Goal: Task Accomplishment & Management: Manage account settings

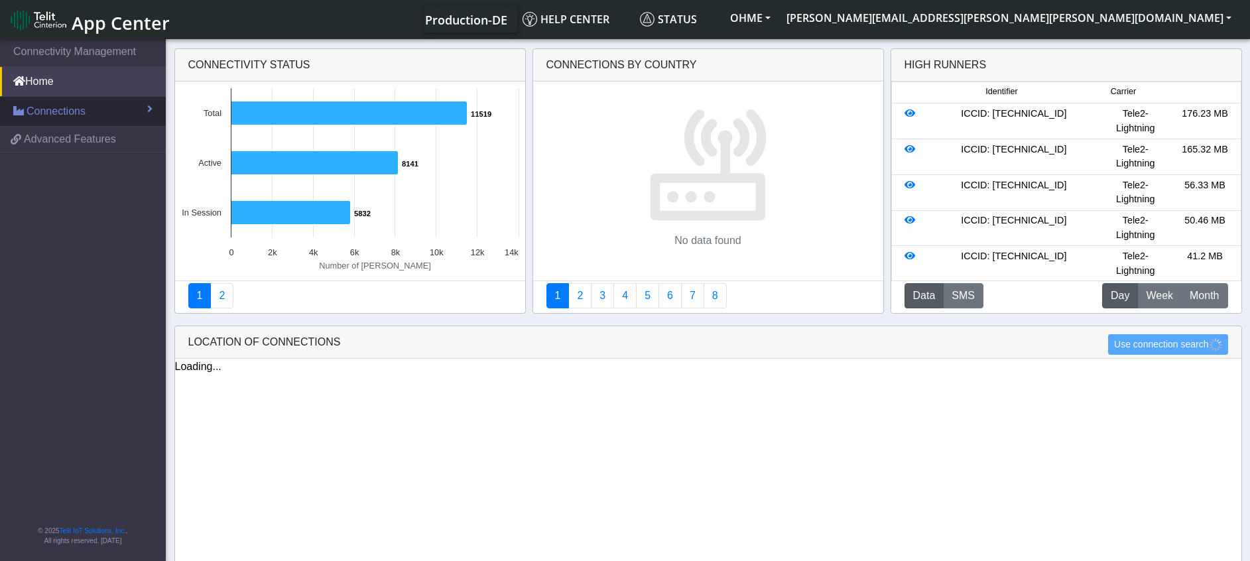
click at [120, 103] on link "Connections" at bounding box center [83, 111] width 166 height 29
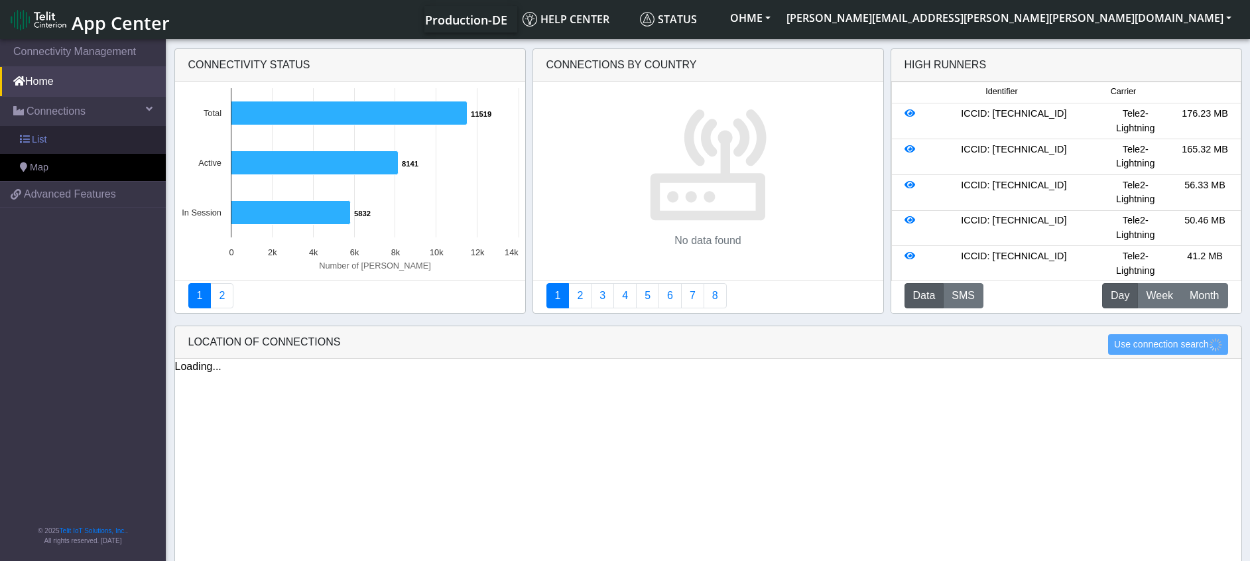
click at [46, 132] on link "List" at bounding box center [83, 140] width 166 height 28
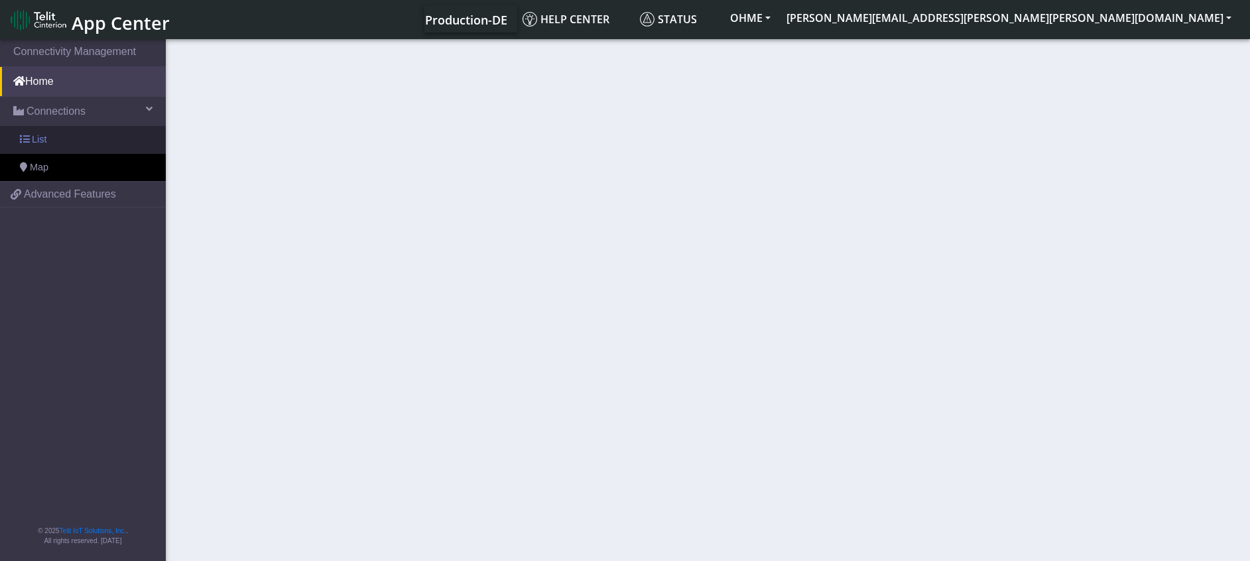
click at [39, 141] on span "List" at bounding box center [39, 140] width 15 height 15
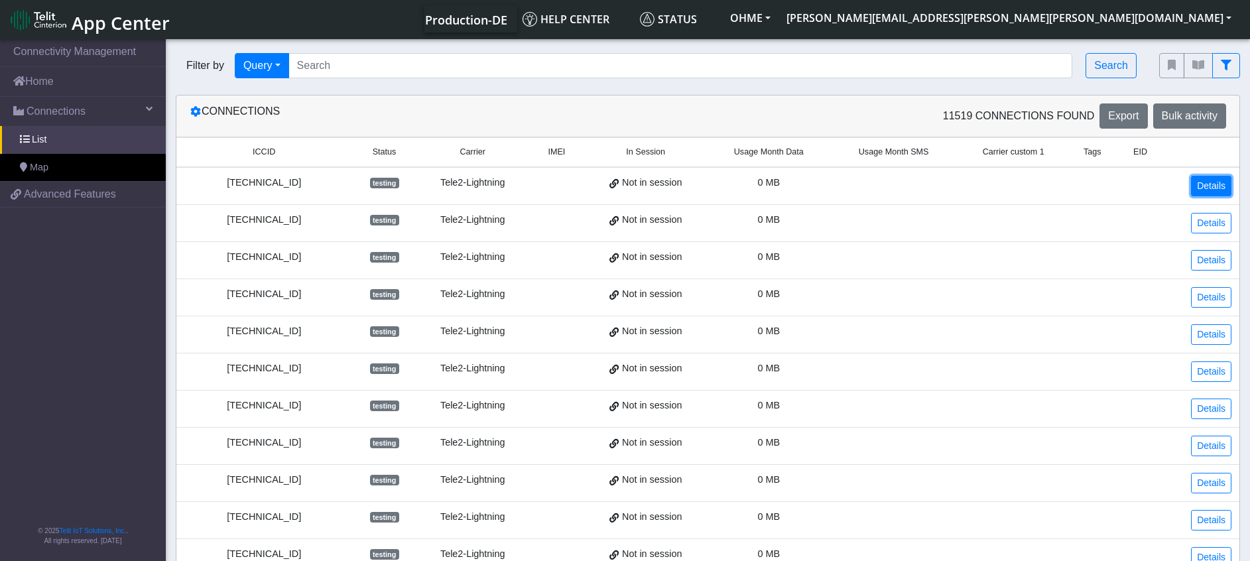
click at [1224, 184] on link "Details" at bounding box center [1211, 186] width 40 height 21
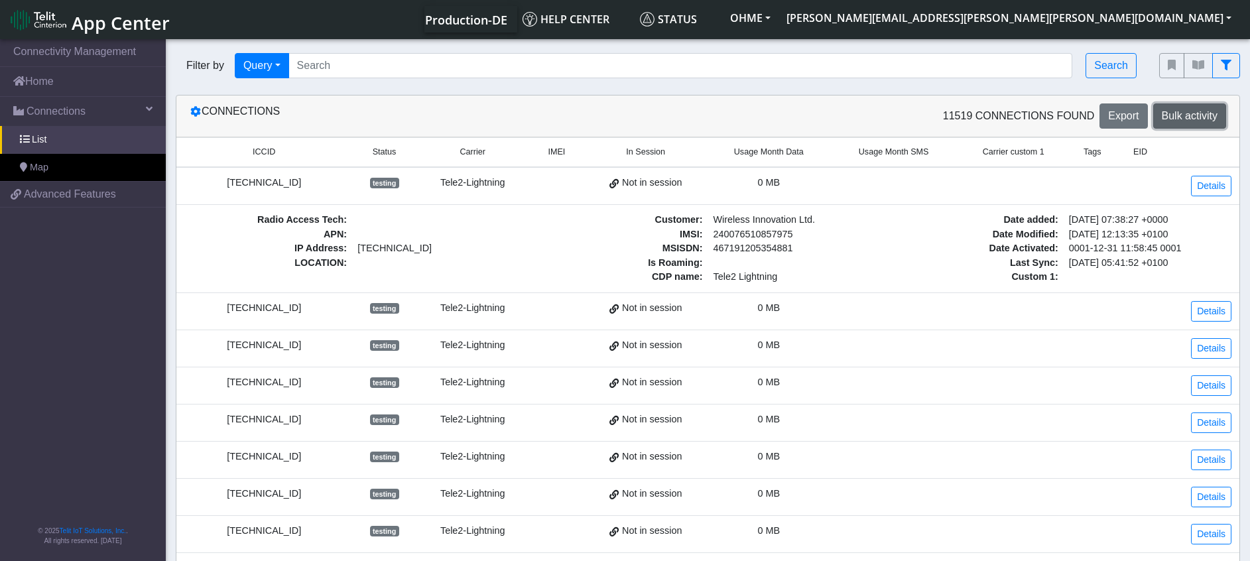
click at [1183, 121] on span "Bulk activity" at bounding box center [1190, 115] width 56 height 11
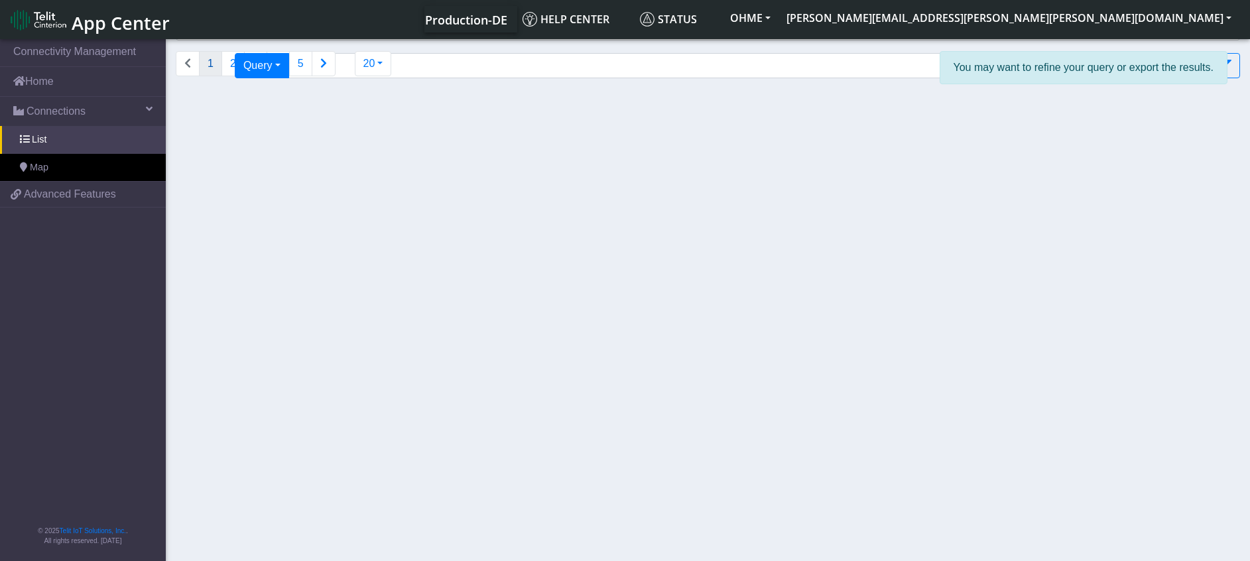
select select
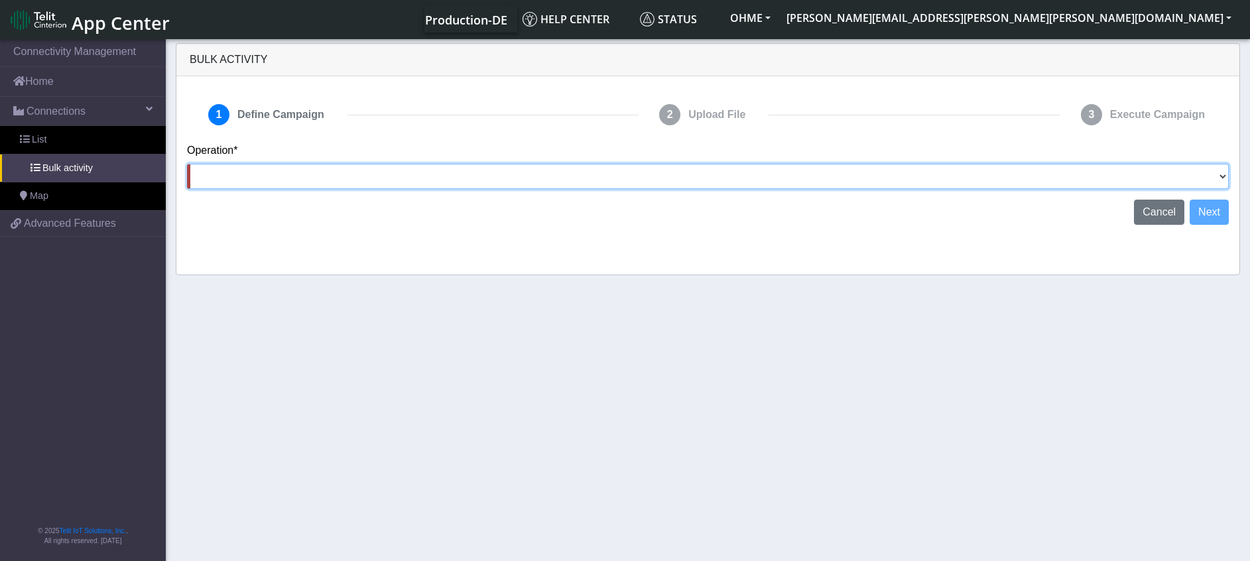
click at [290, 170] on select "Activate [PERSON_NAME] Deactivate [PERSON_NAME] Add Tags Remove Tags Advanced" at bounding box center [708, 176] width 1042 height 25
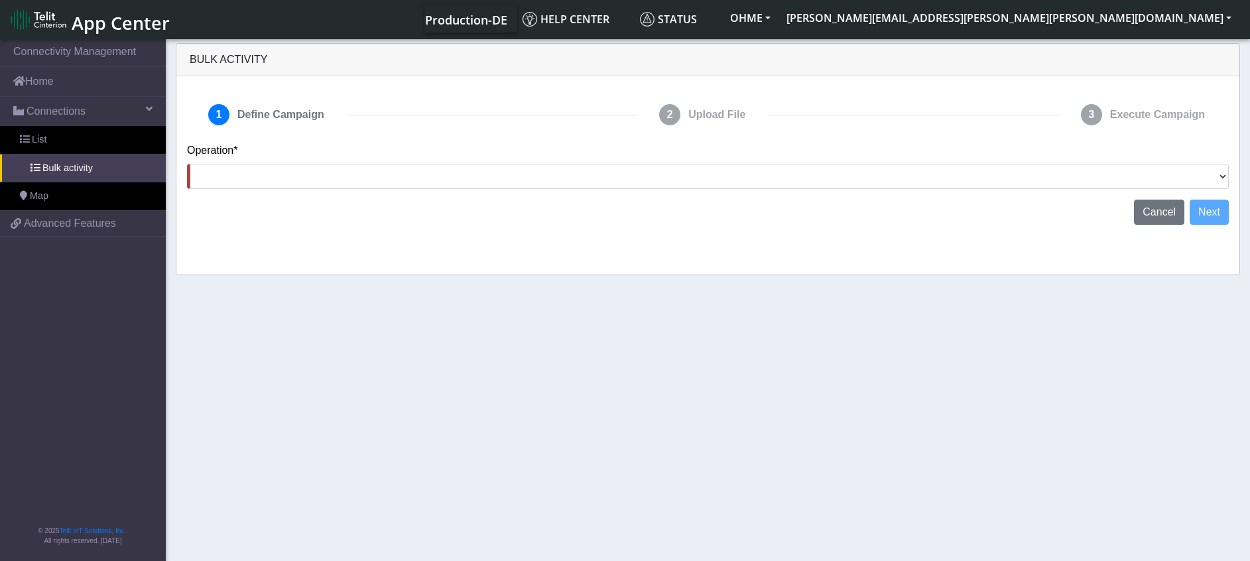
click at [616, 477] on section "Connectivity Management Home Connections List Bulk activity Map 8340e5a398b52a4…" at bounding box center [625, 300] width 1250 height 529
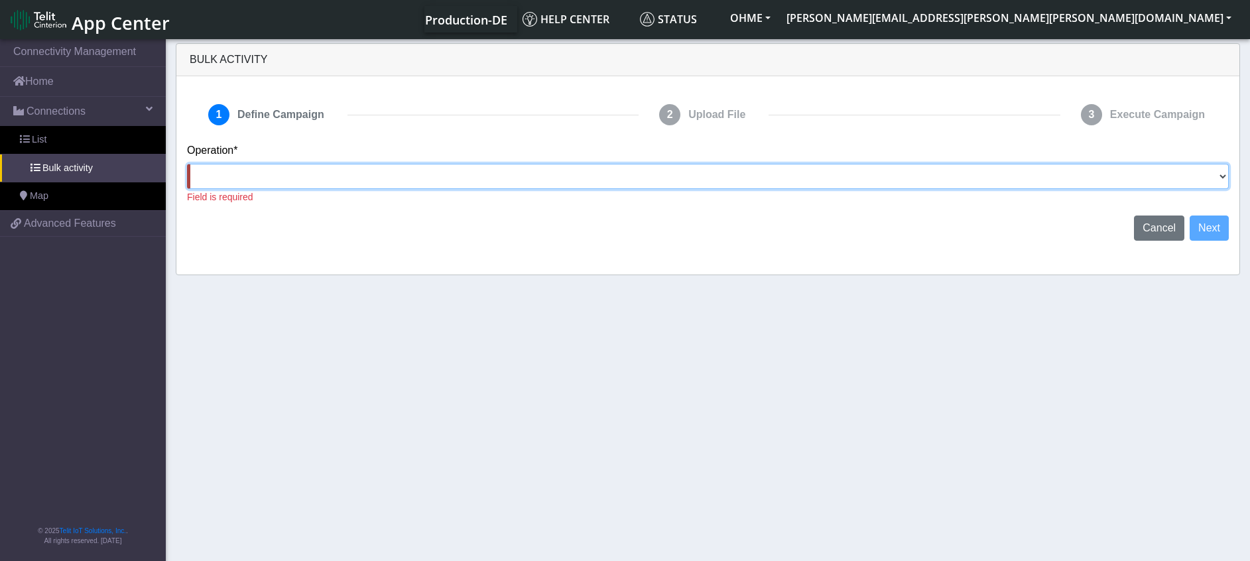
click at [230, 172] on select "Activate [PERSON_NAME] Deactivate [PERSON_NAME] Add Tags Remove Tags Advanced" at bounding box center [708, 176] width 1042 height 25
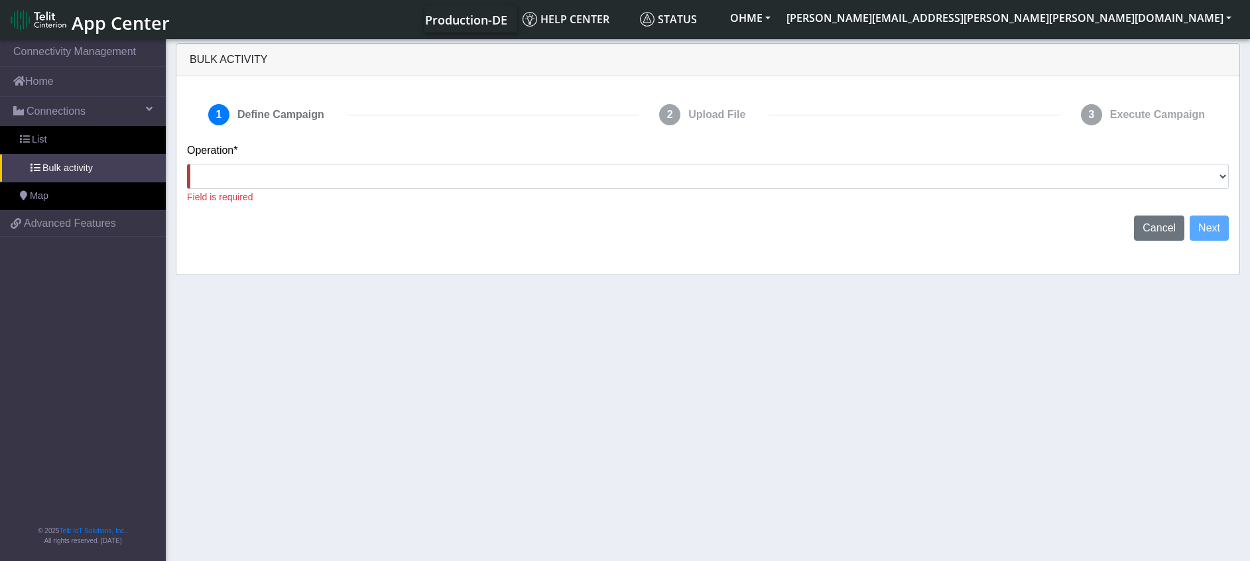
click at [1019, 350] on section "Connectivity Management Home Connections List Bulk activity Map 8340e5a398b52a4…" at bounding box center [625, 300] width 1250 height 529
click at [48, 132] on link "List" at bounding box center [83, 140] width 166 height 28
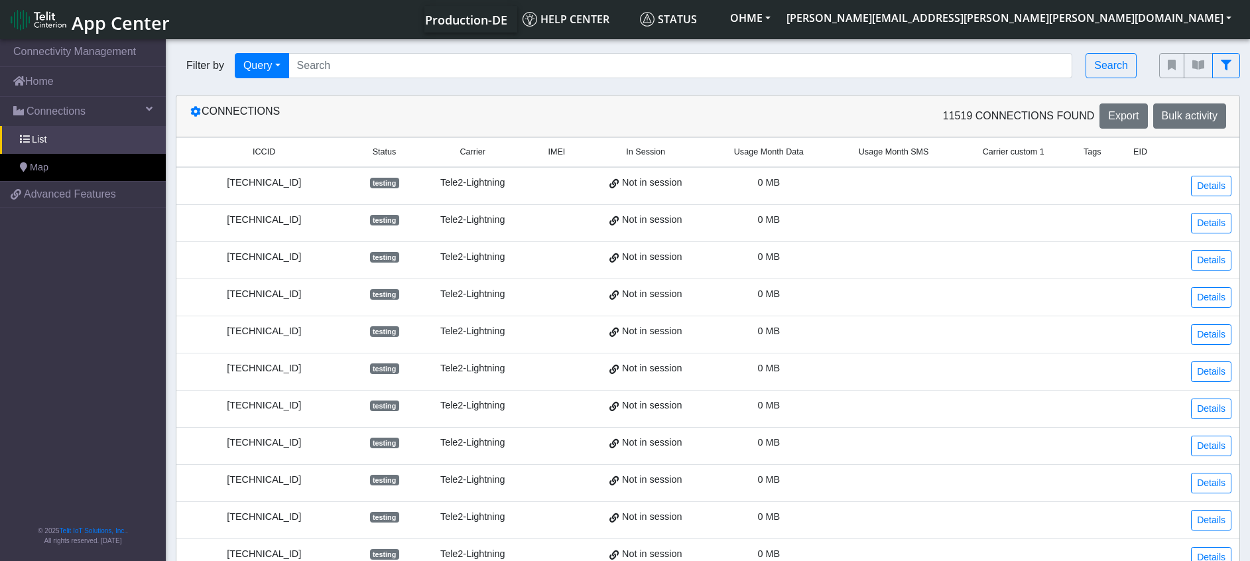
click at [276, 176] on div "[TECHNICAL_ID]" at bounding box center [263, 183] width 159 height 15
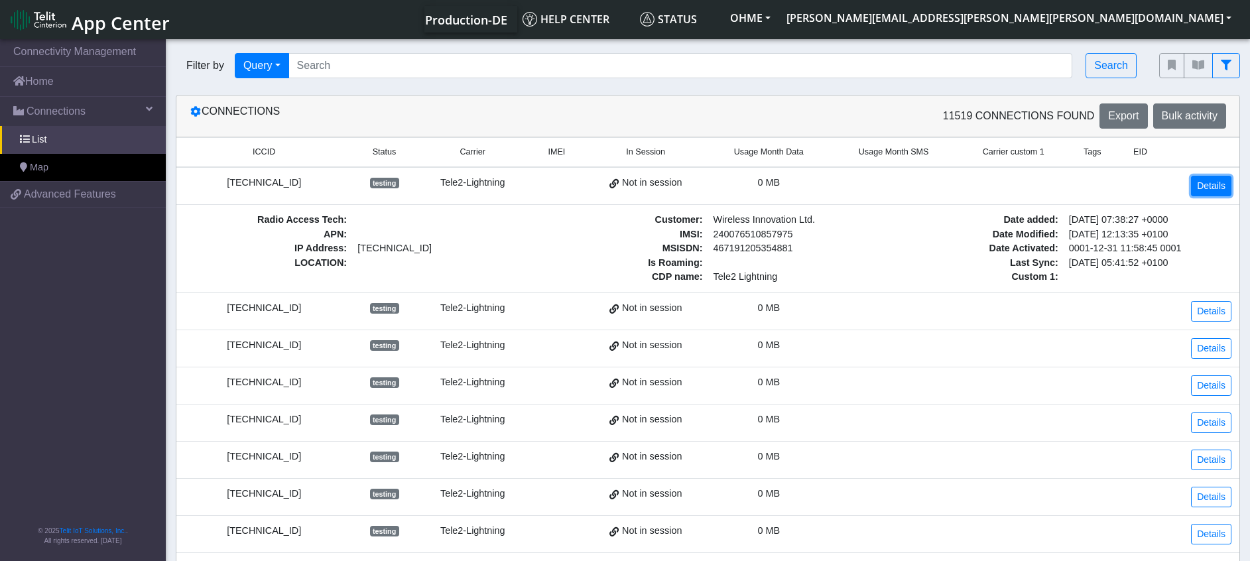
click at [1207, 188] on link "Details" at bounding box center [1211, 186] width 40 height 21
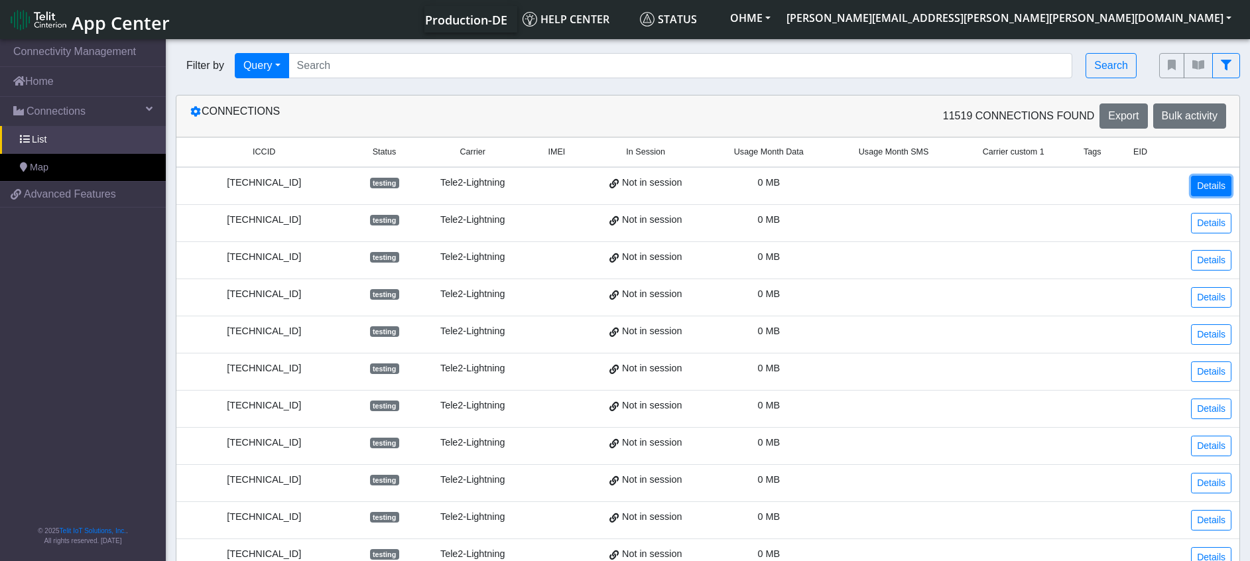
click at [1207, 188] on link "Details" at bounding box center [1211, 186] width 40 height 21
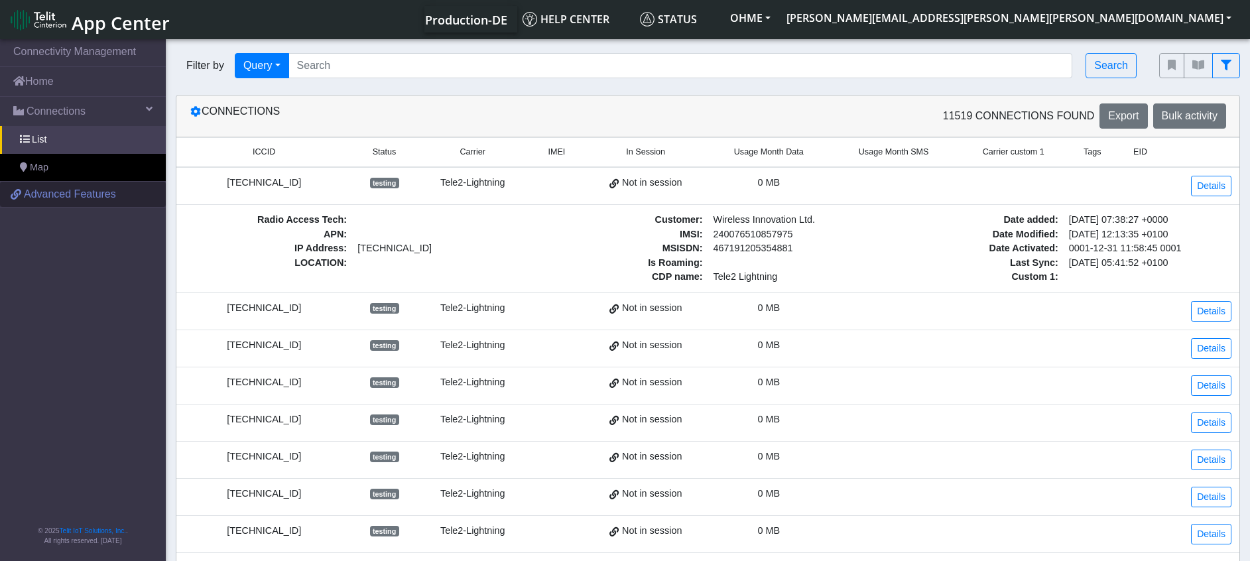
click at [44, 193] on span "Advanced Features" at bounding box center [70, 194] width 92 height 16
click at [1207, 110] on span "Bulk activity" at bounding box center [1190, 115] width 56 height 11
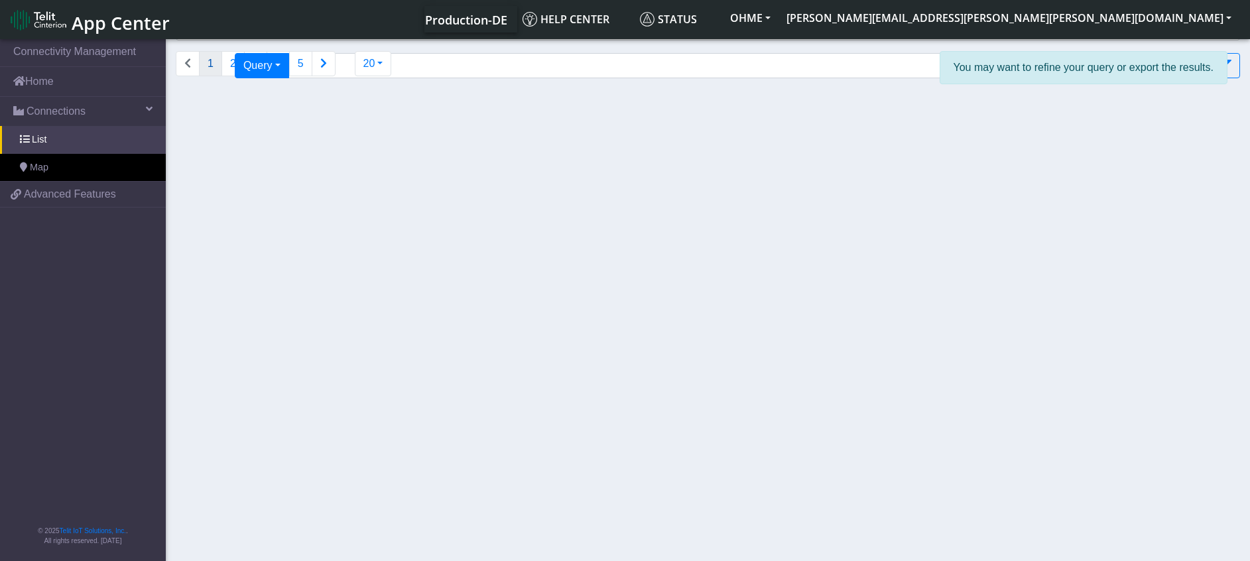
select select
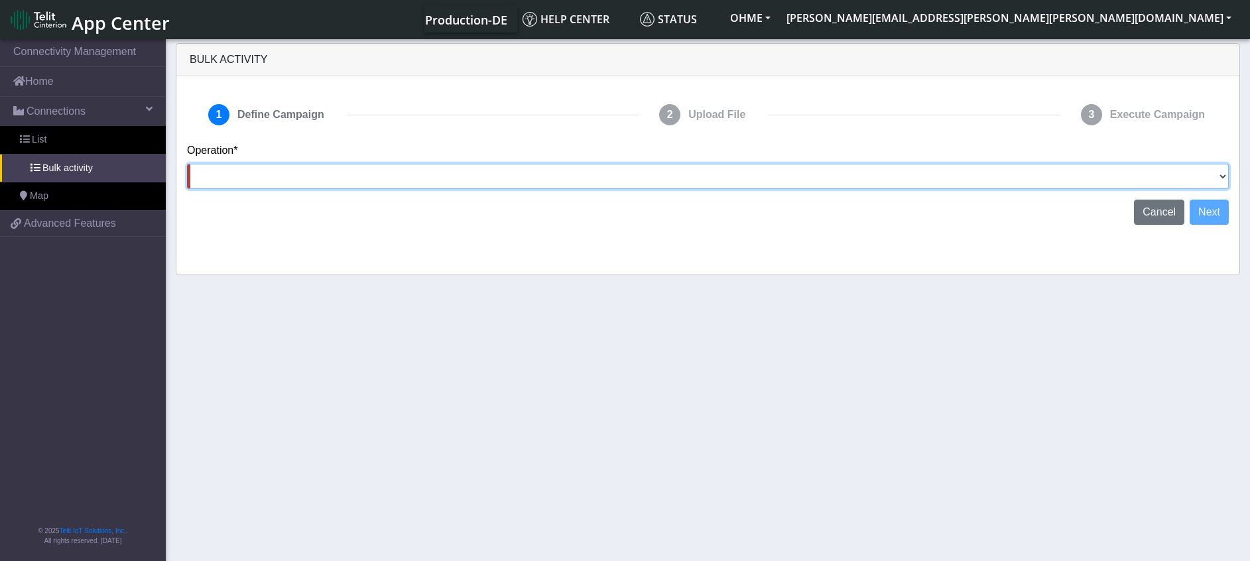
click at [292, 182] on select "Activate [PERSON_NAME] Deactivate [PERSON_NAME] Add Tags Remove Tags Advanced" at bounding box center [708, 176] width 1042 height 25
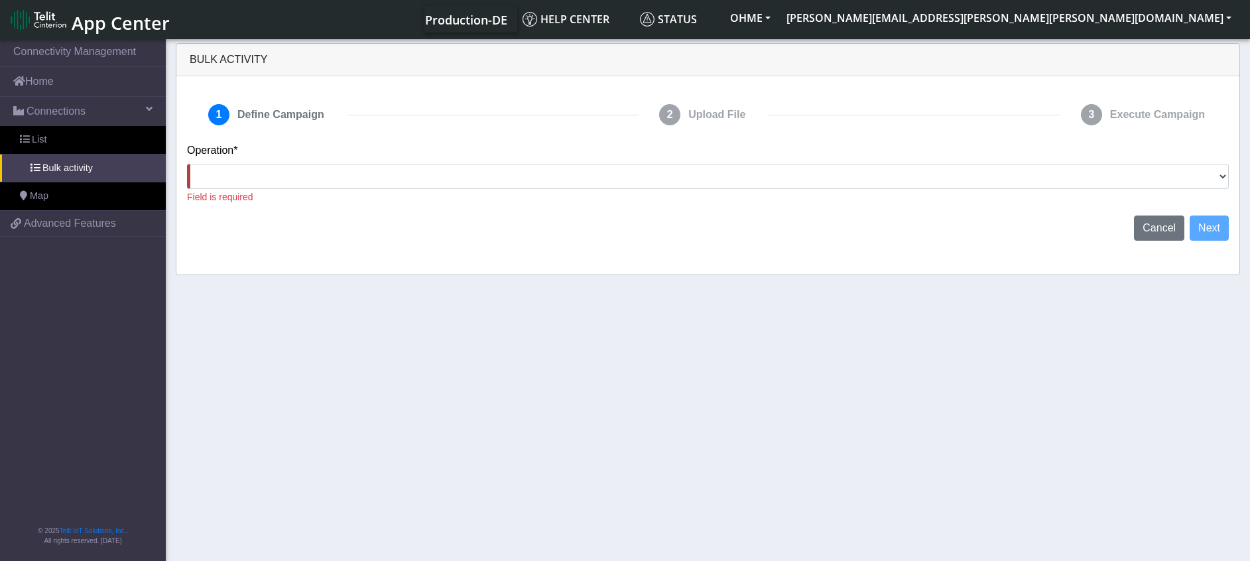
click at [806, 398] on section "Connectivity Management Home Connections List Bulk activity Map 8340e5a398b52a4…" at bounding box center [625, 300] width 1250 height 529
click at [1006, 412] on section "Connectivity Management Home Connections List Bulk activity Map 8340e5a398b52a4…" at bounding box center [625, 300] width 1250 height 529
drag, startPoint x: 60, startPoint y: 163, endPoint x: 55, endPoint y: 145, distance: 18.5
click at [60, 163] on span "Bulk activity" at bounding box center [67, 168] width 50 height 15
click at [53, 135] on link "List" at bounding box center [83, 140] width 166 height 28
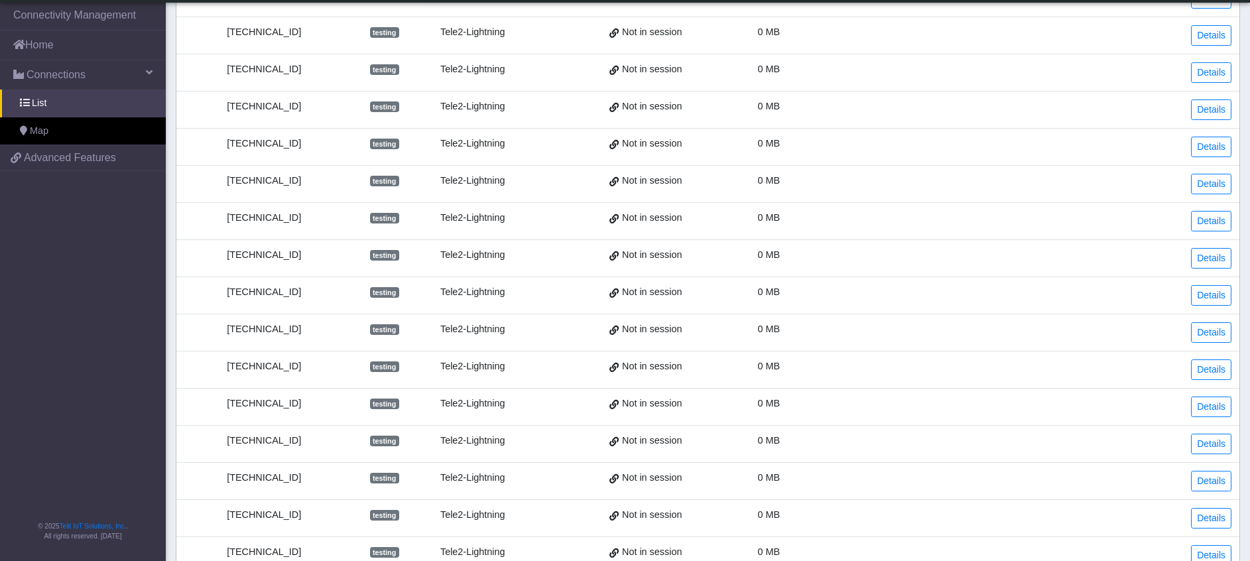
scroll to position [389, 0]
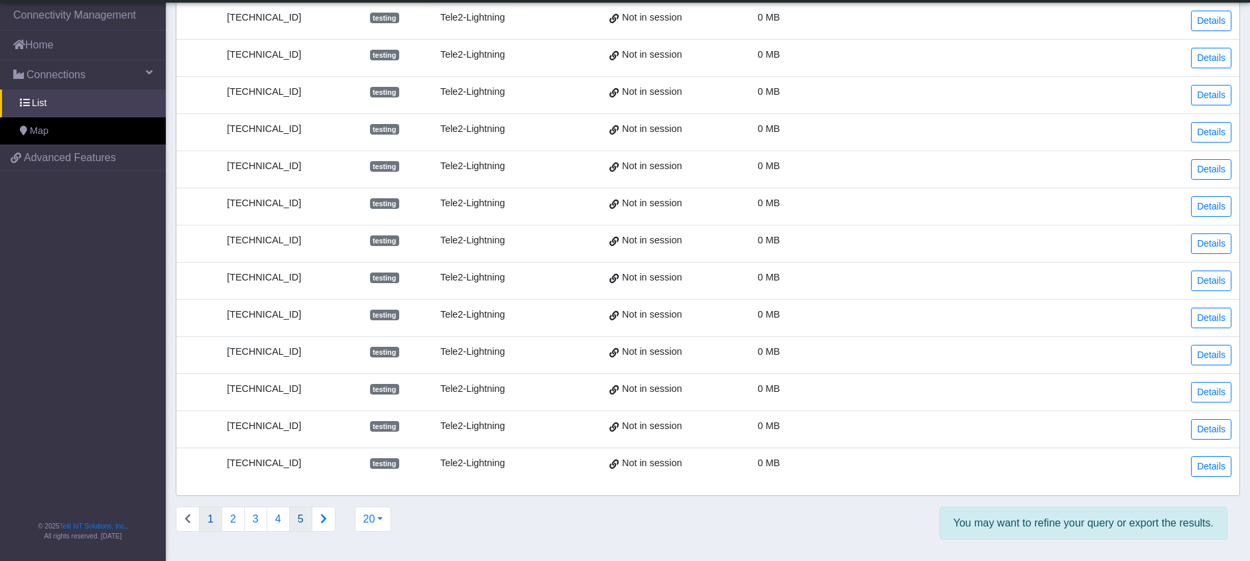
click at [302, 518] on button "5" at bounding box center [300, 519] width 23 height 25
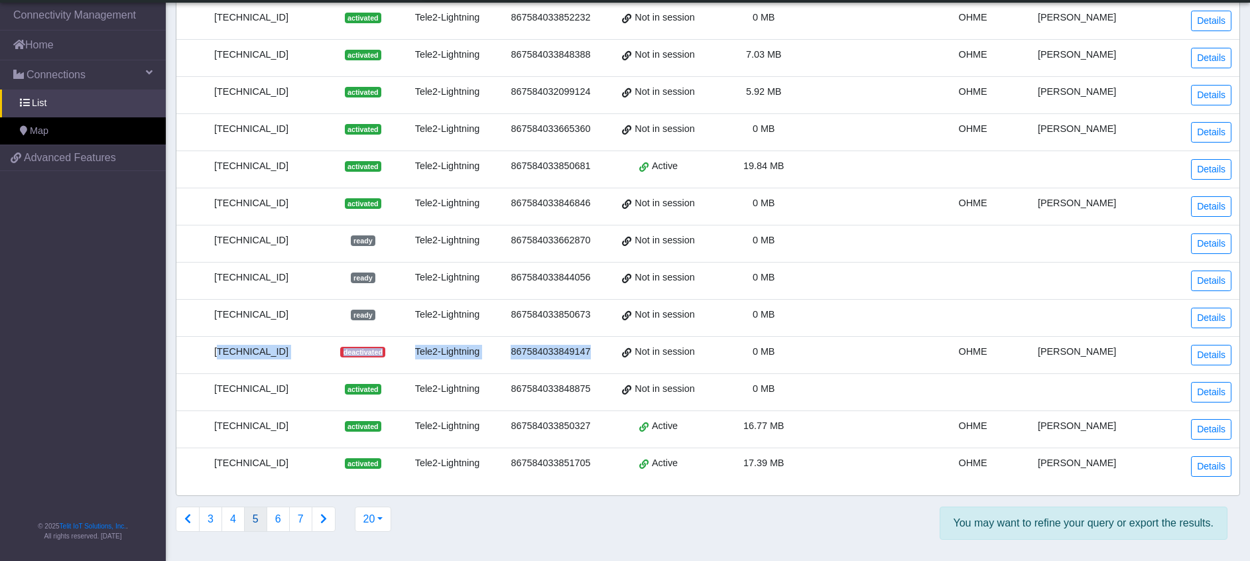
drag, startPoint x: 204, startPoint y: 351, endPoint x: 634, endPoint y: 361, distance: 430.4
click at [634, 361] on tr "[TECHNICAL_ID] deactivated Tele2-Lightning 867584033849147 Not in session 0 MB …" at bounding box center [707, 354] width 1063 height 37
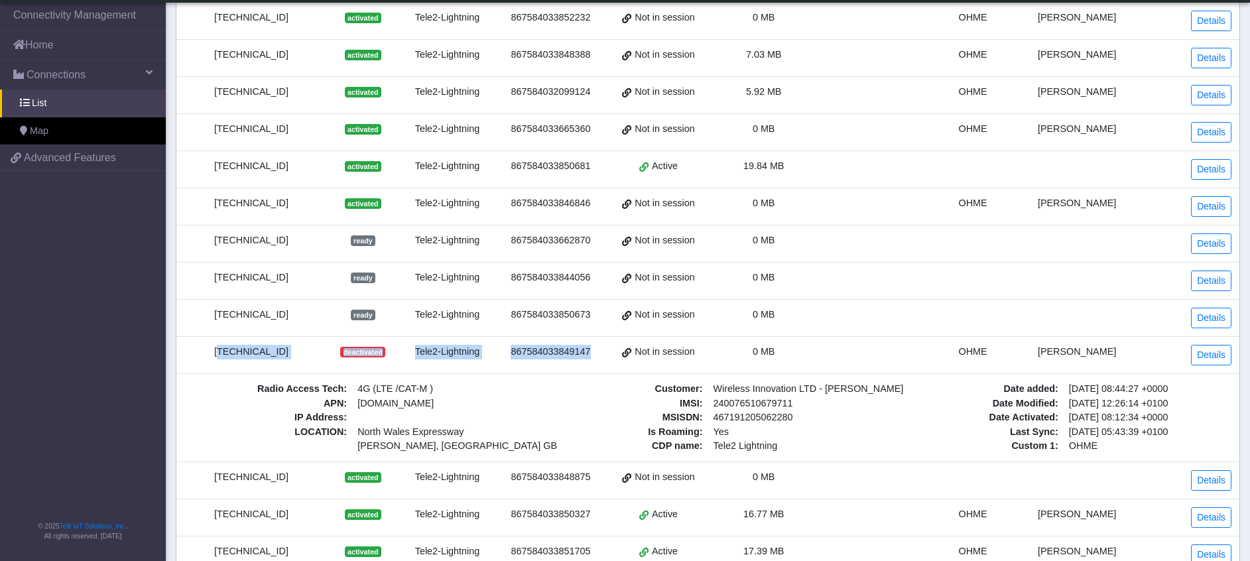
copy tr "[TECHNICAL_ID] deactivated Tele2-Lightning 867584033849147"
click at [305, 364] on td "[TECHNICAL_ID]" at bounding box center [251, 354] width 150 height 37
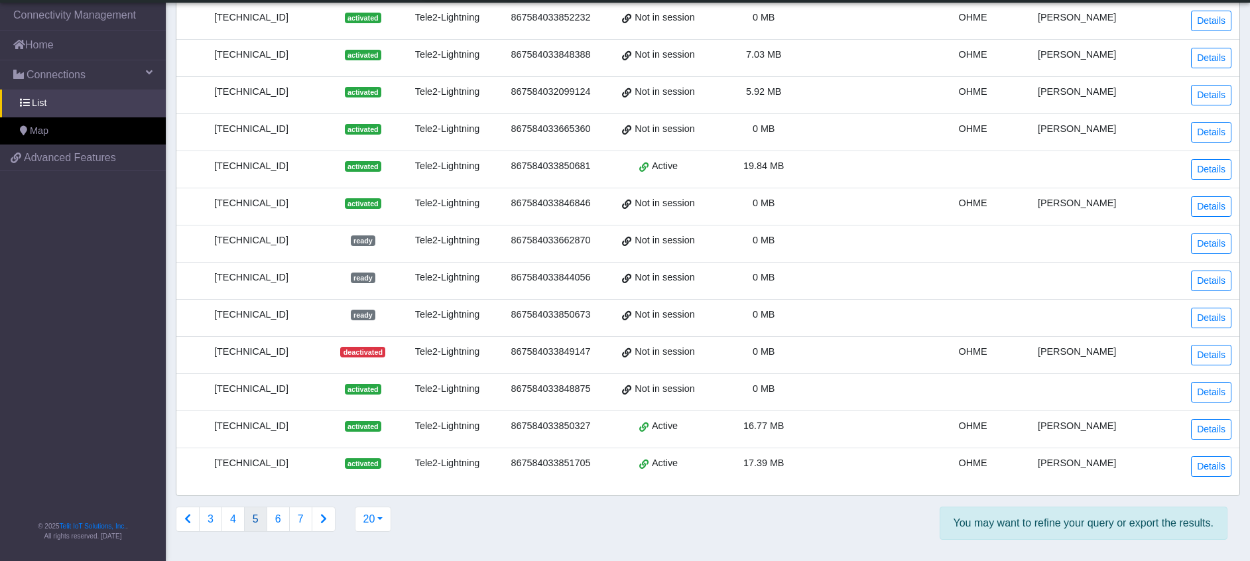
drag, startPoint x: 310, startPoint y: 351, endPoint x: 205, endPoint y: 358, distance: 105.7
click at [205, 358] on div "[TECHNICAL_ID]" at bounding box center [251, 352] width 134 height 15
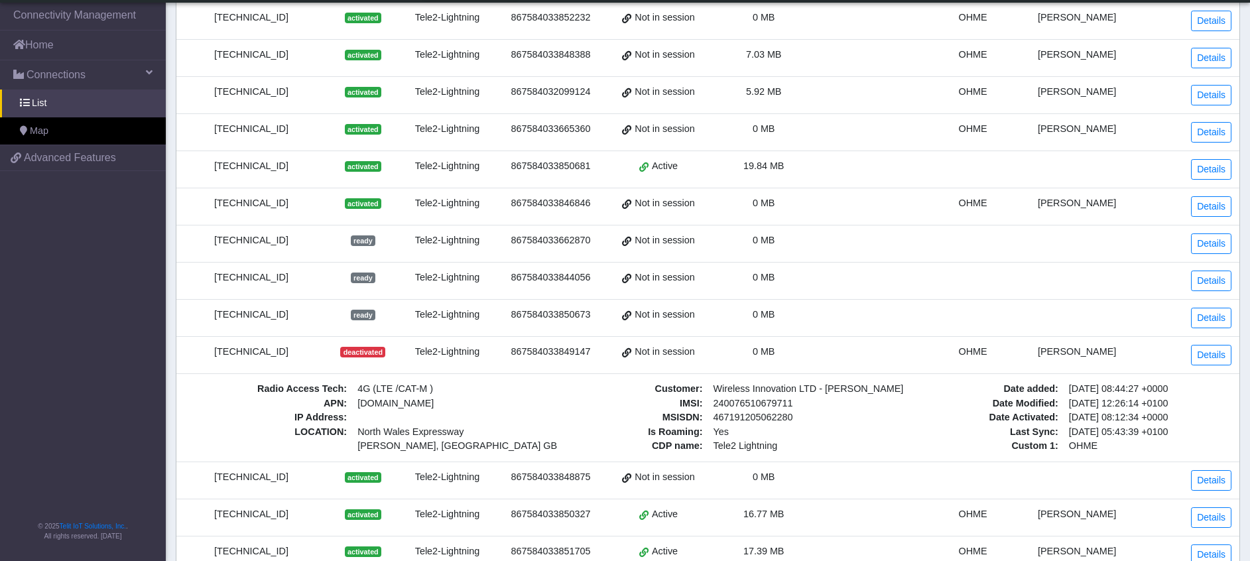
copy div "[TECHNICAL_ID]"
click at [1217, 351] on link "Details" at bounding box center [1211, 355] width 40 height 21
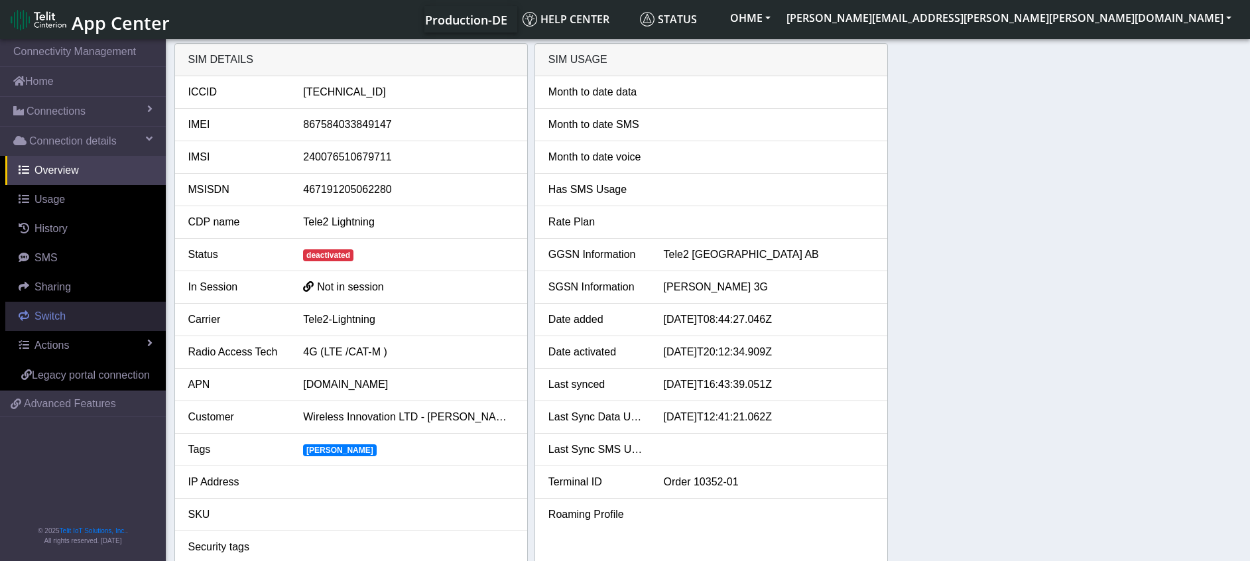
click at [52, 320] on span "Switch" at bounding box center [49, 315] width 31 height 11
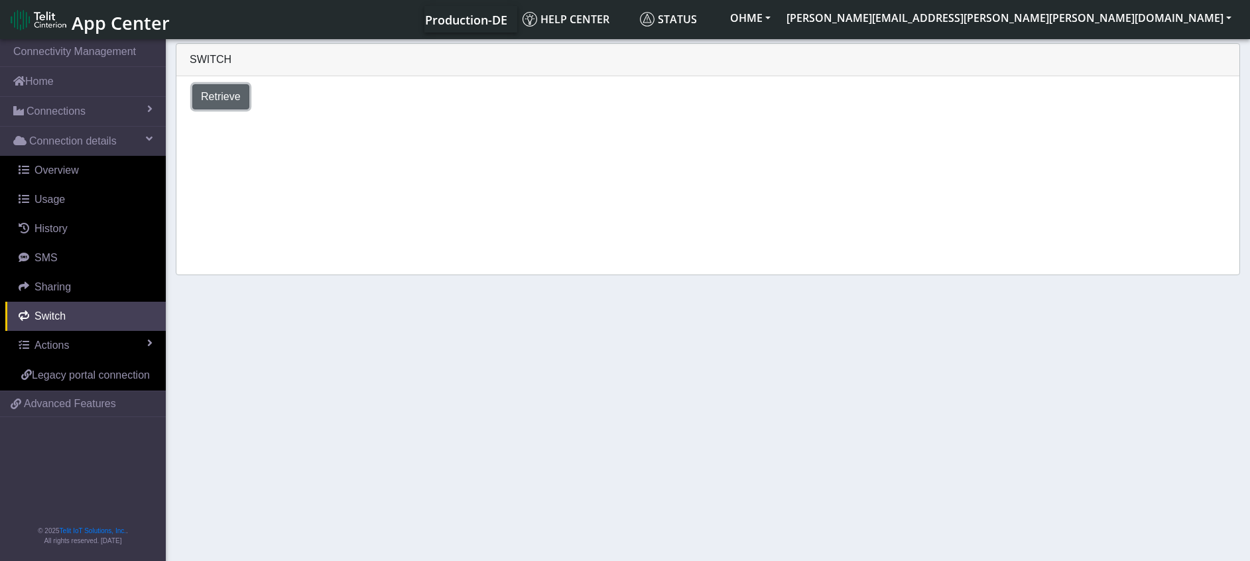
click at [224, 93] on span "Retrieve" at bounding box center [221, 96] width 40 height 11
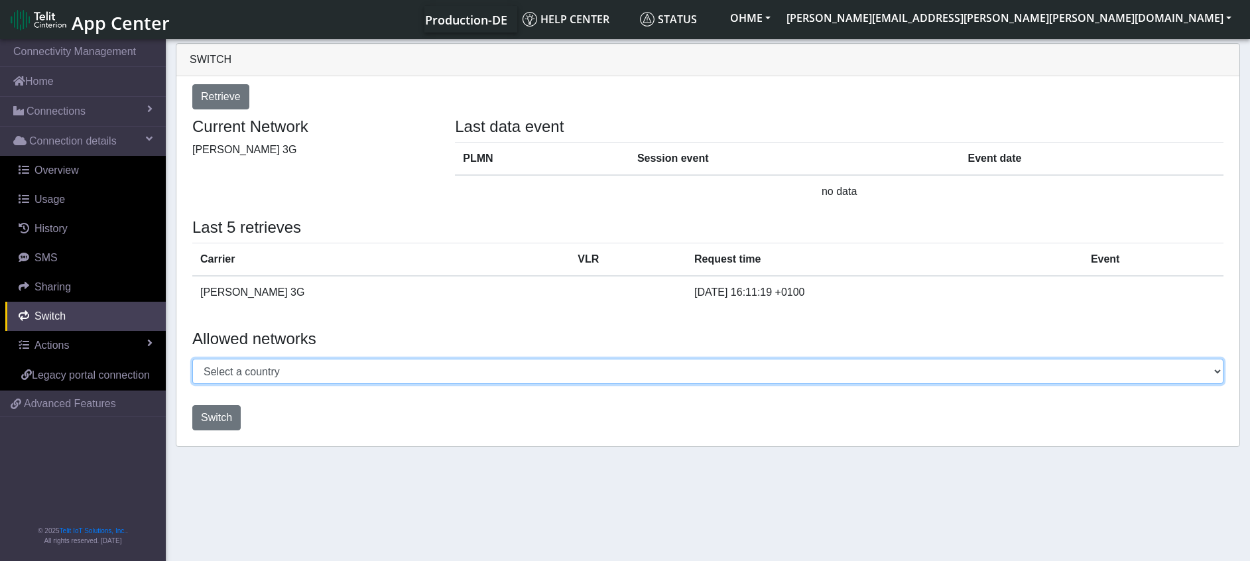
click at [424, 375] on select "Select a country [GEOGRAPHIC_DATA] [GEOGRAPHIC_DATA] [GEOGRAPHIC_DATA] [GEOGRAP…" at bounding box center [707, 371] width 1031 height 25
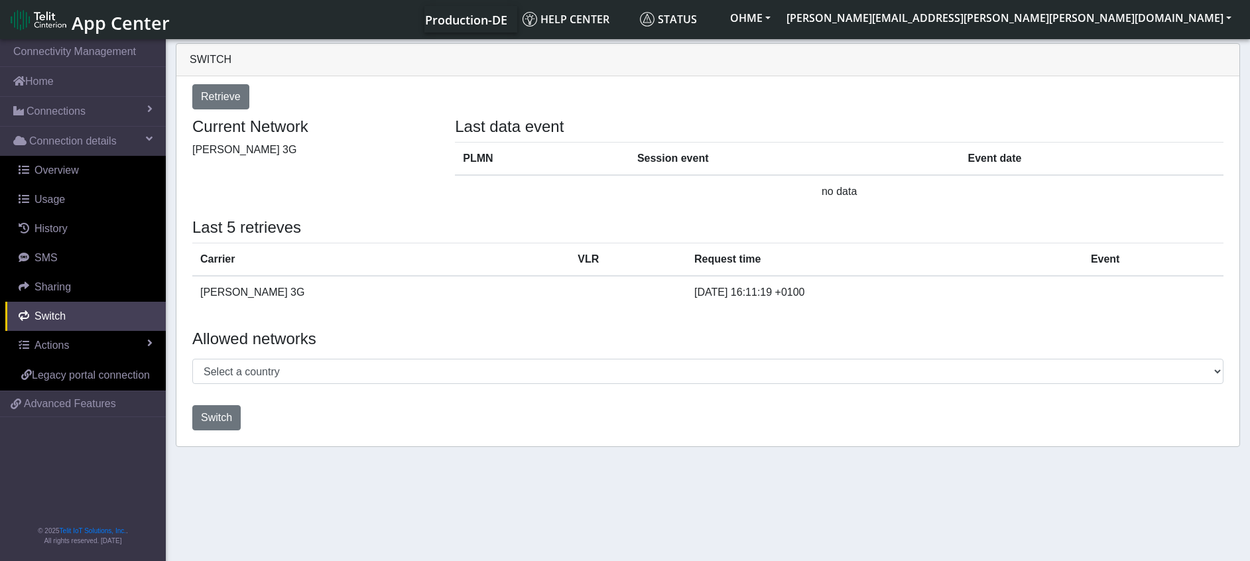
click at [409, 403] on div "Switch" at bounding box center [707, 418] width 1051 height 36
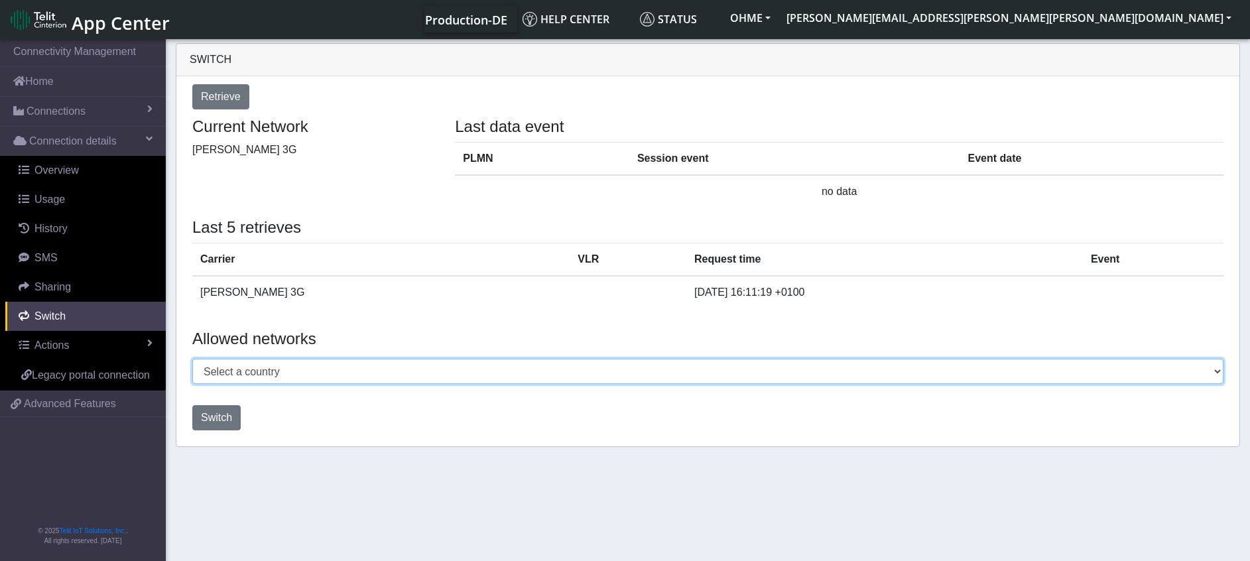
click at [320, 367] on select "Select a country [GEOGRAPHIC_DATA] [GEOGRAPHIC_DATA] [GEOGRAPHIC_DATA] [GEOGRAP…" at bounding box center [707, 371] width 1031 height 25
select select "[GEOGRAPHIC_DATA]"
click at [192, 359] on select "Select a country [GEOGRAPHIC_DATA] [GEOGRAPHIC_DATA] [GEOGRAPHIC_DATA] [GEOGRAP…" at bounding box center [707, 371] width 1031 height 25
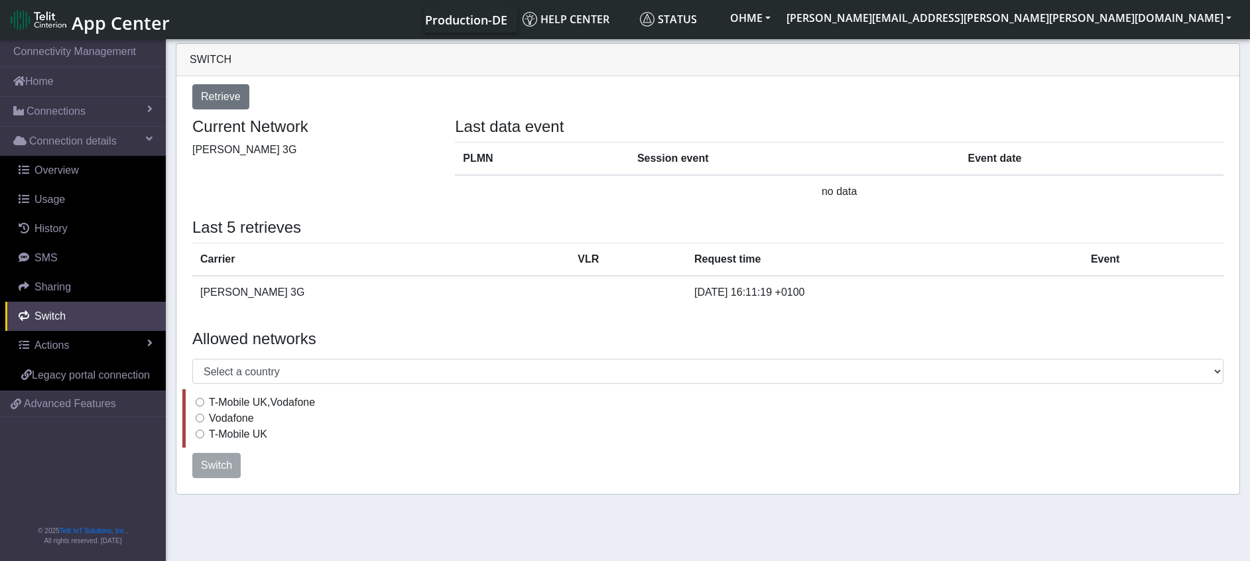
click at [199, 420] on input "Vodafone" at bounding box center [200, 418] width 9 height 9
radio input "true"
click at [215, 465] on span "Switch" at bounding box center [216, 464] width 31 height 11
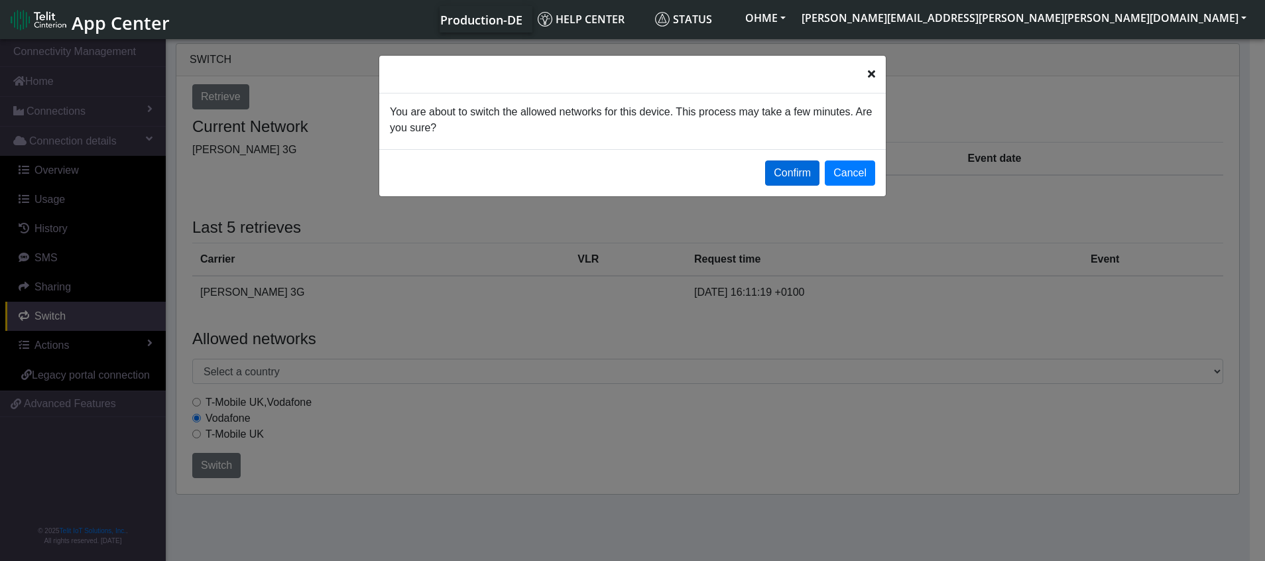
click at [781, 165] on button "Confirm" at bounding box center [792, 172] width 54 height 25
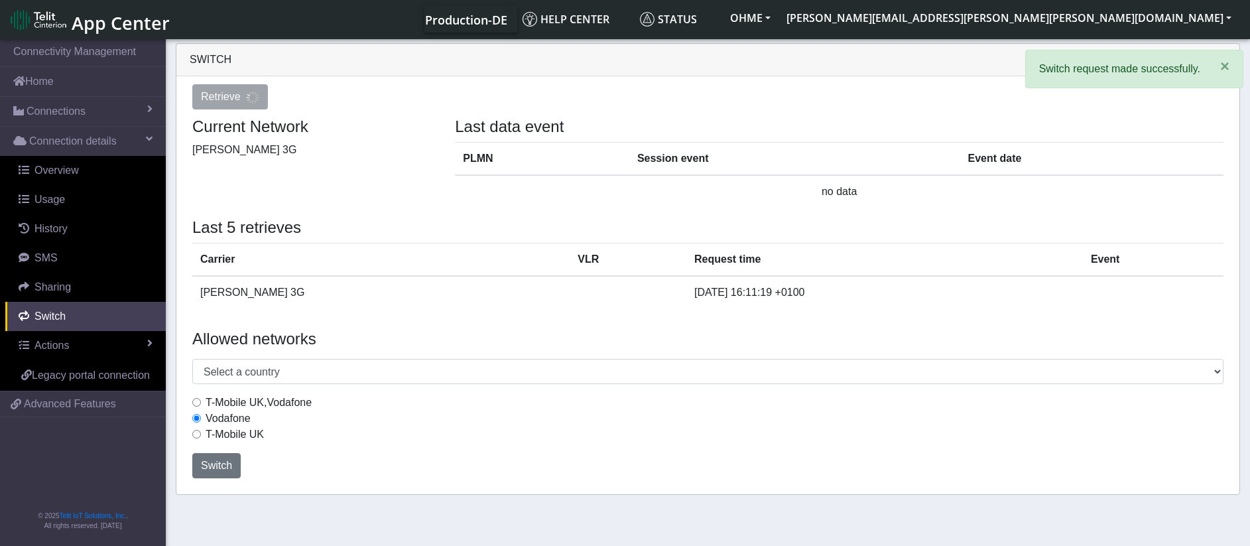
select select
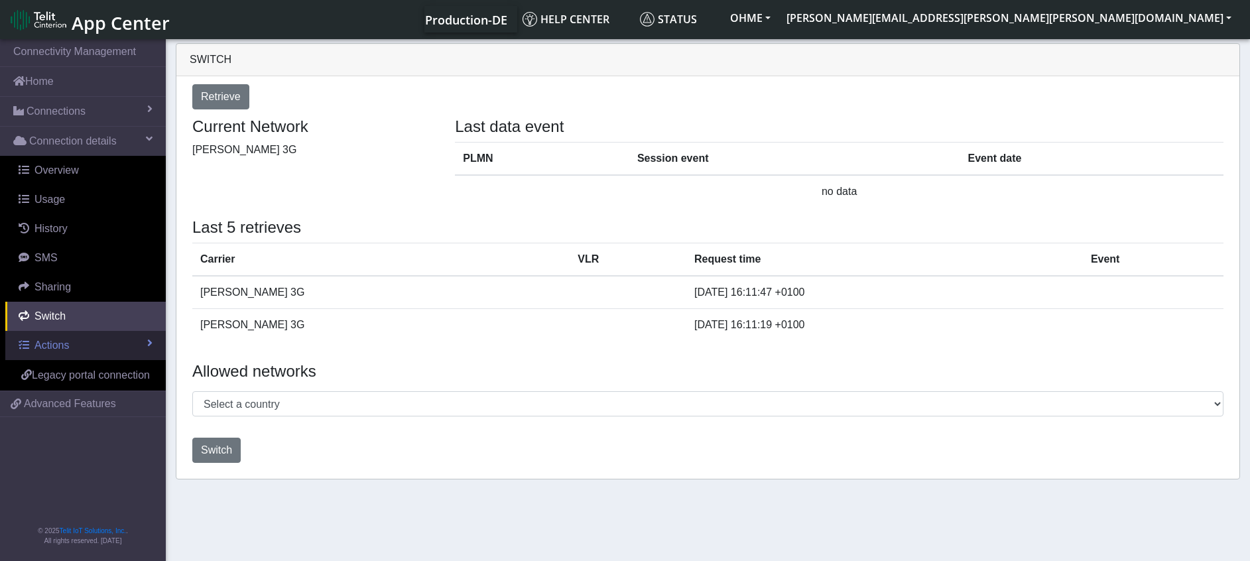
click at [65, 346] on span "Actions" at bounding box center [51, 344] width 34 height 11
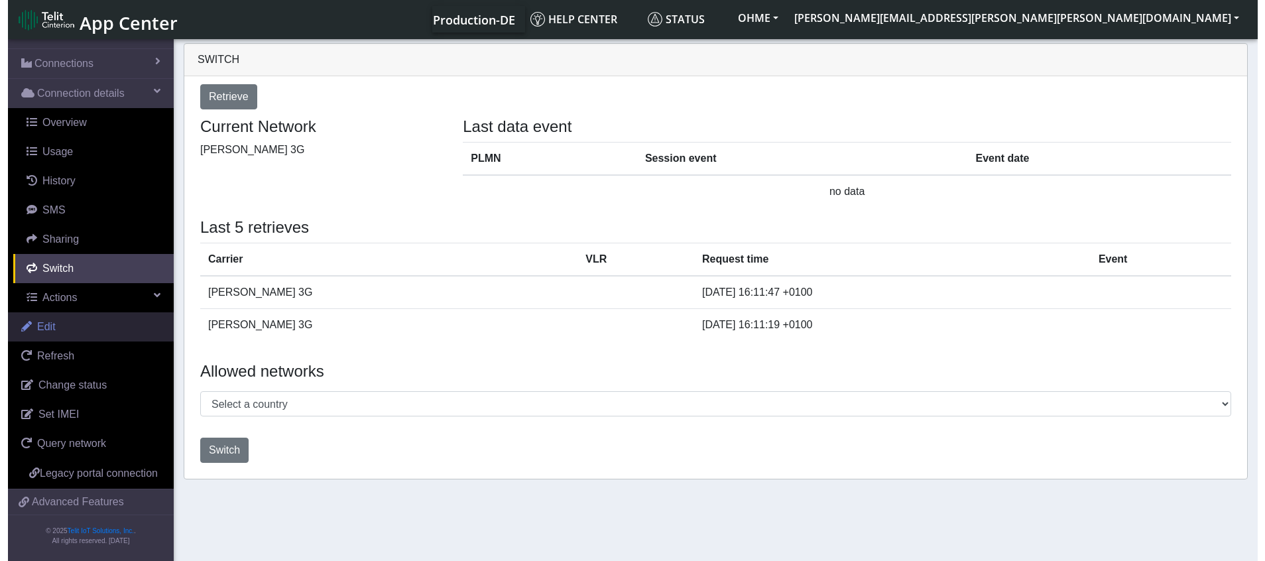
scroll to position [64, 0]
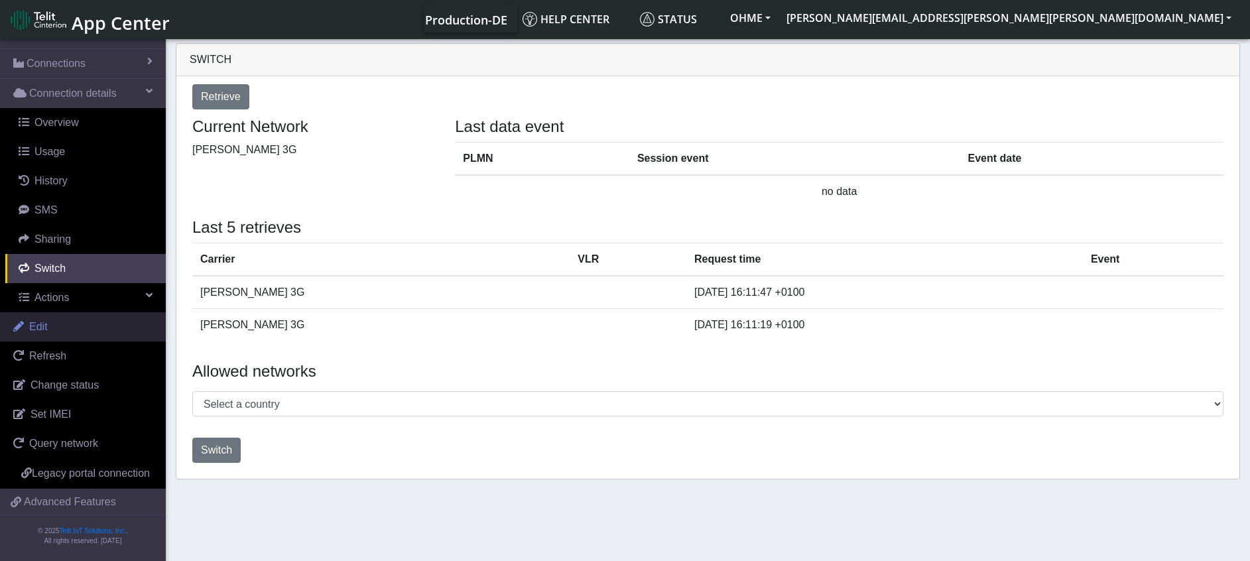
click at [74, 379] on span "Change status" at bounding box center [64, 384] width 68 height 11
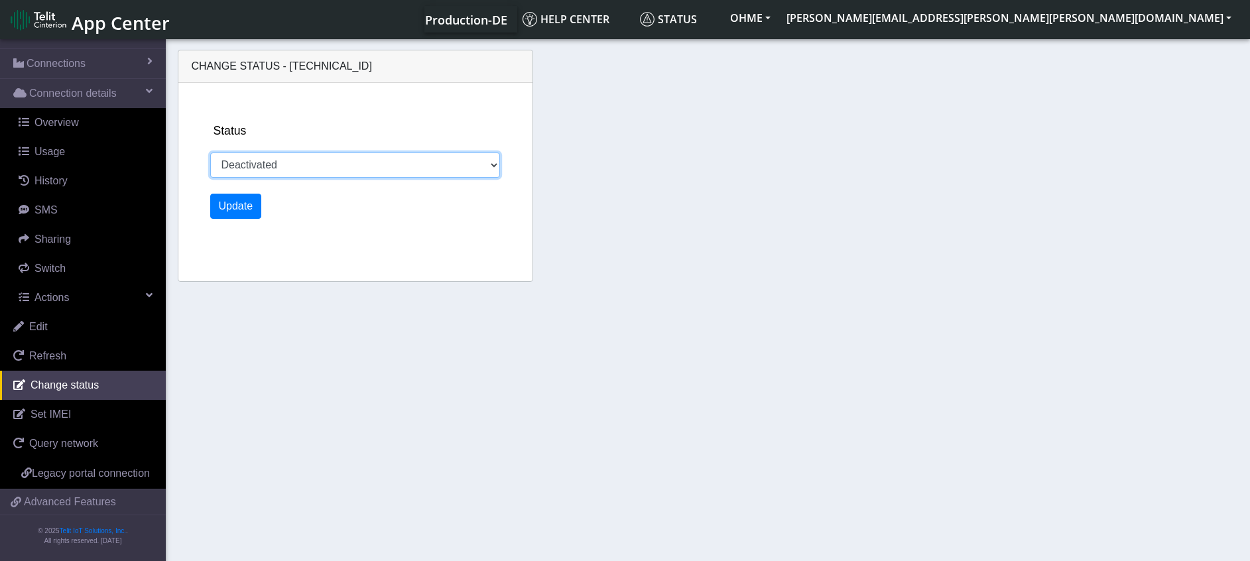
click at [368, 169] on select "Activated Ready Deactivated Inventory Retired" at bounding box center [355, 164] width 290 height 25
select select "activated"
click at [210, 152] on select "Activated Ready Deactivated Inventory Retired" at bounding box center [355, 164] width 290 height 25
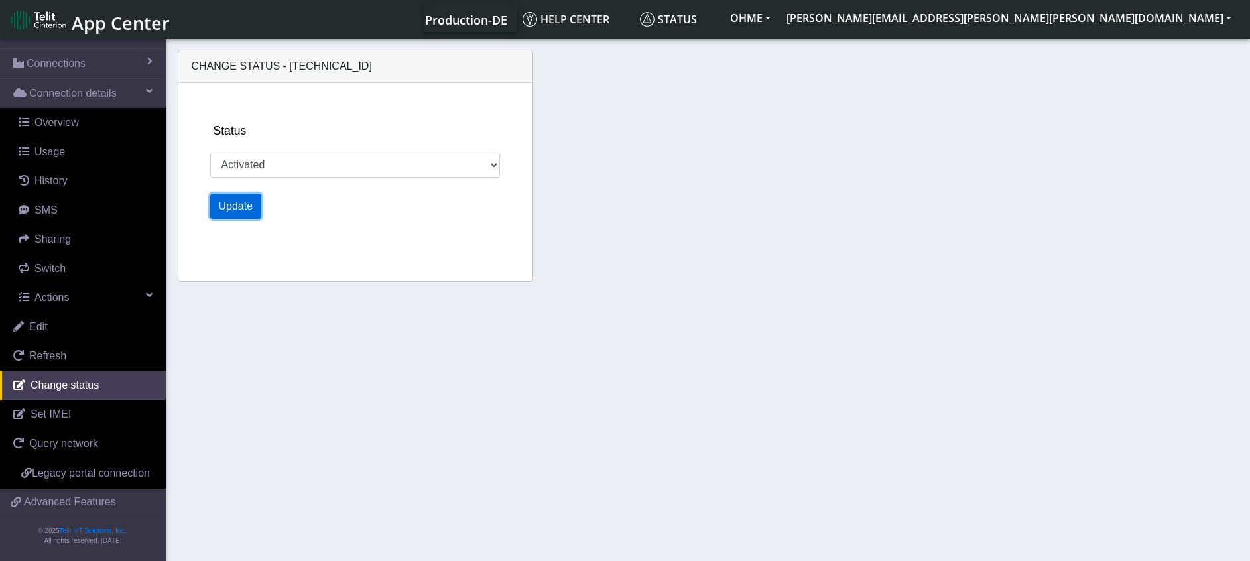
click at [226, 200] on button "Update" at bounding box center [236, 206] width 52 height 25
click at [778, 16] on button "OHME" at bounding box center [750, 18] width 56 height 24
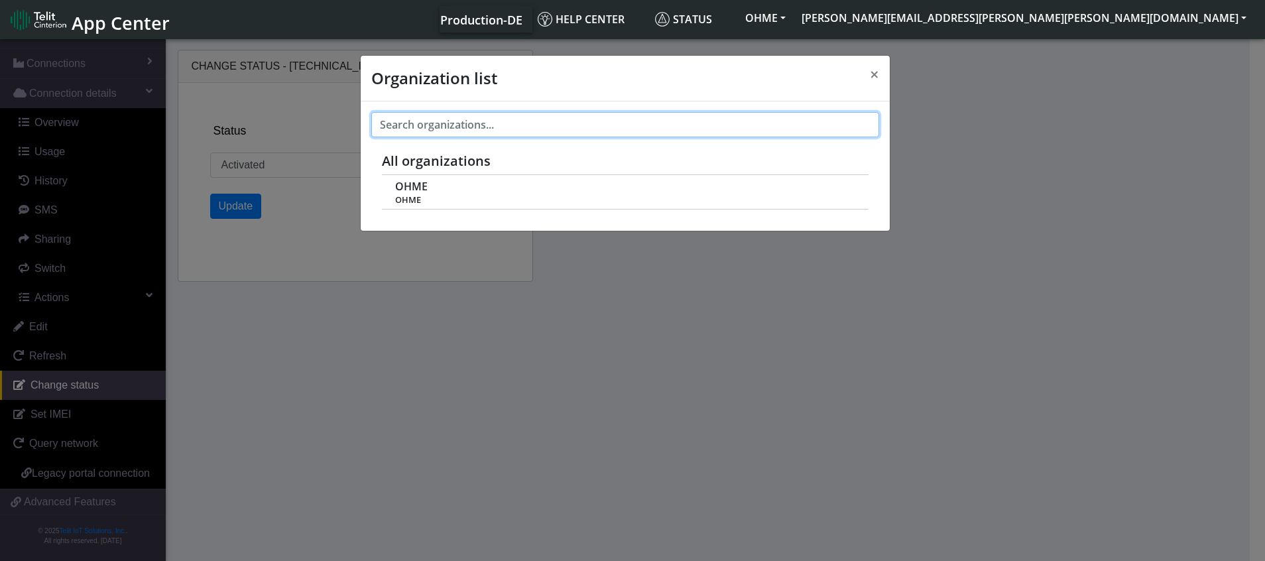
click at [492, 118] on input "text" at bounding box center [625, 124] width 508 height 25
drag, startPoint x: 658, startPoint y: 121, endPoint x: 764, endPoint y: 118, distance: 106.8
click at [659, 121] on input "text" at bounding box center [625, 124] width 508 height 25
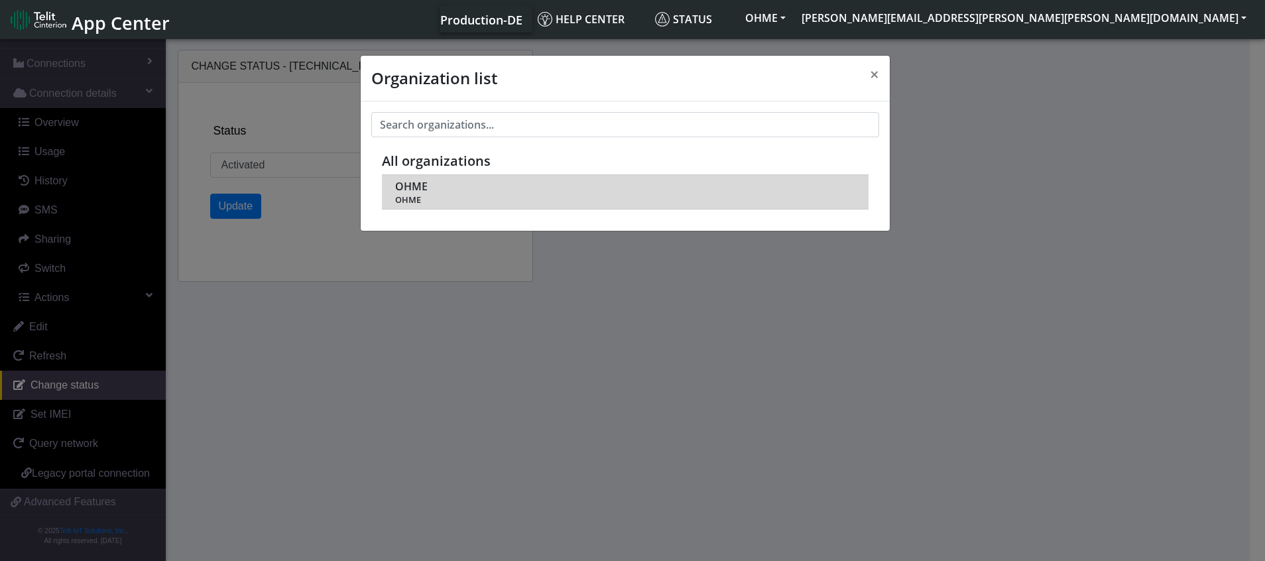
click at [463, 186] on div "[PERSON_NAME] [PERSON_NAME]" at bounding box center [624, 191] width 459 height 27
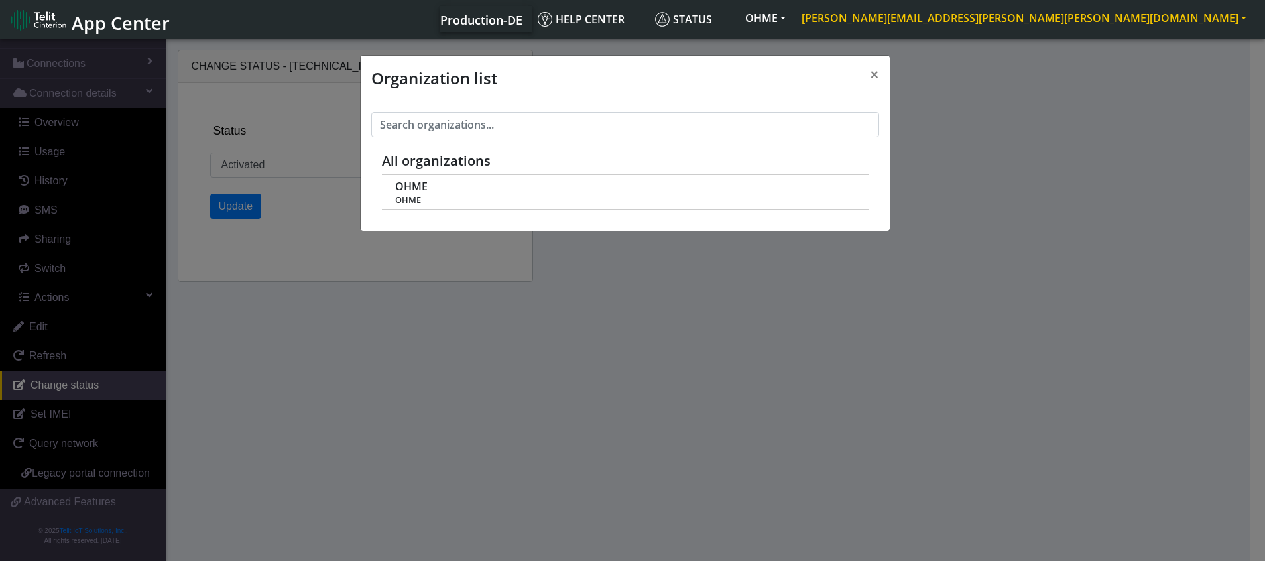
drag, startPoint x: 1106, startPoint y: 100, endPoint x: 1131, endPoint y: 25, distance: 79.0
click at [1107, 100] on div "Organization list × All organizations [PERSON_NAME] [PERSON_NAME]" at bounding box center [632, 300] width 1265 height 529
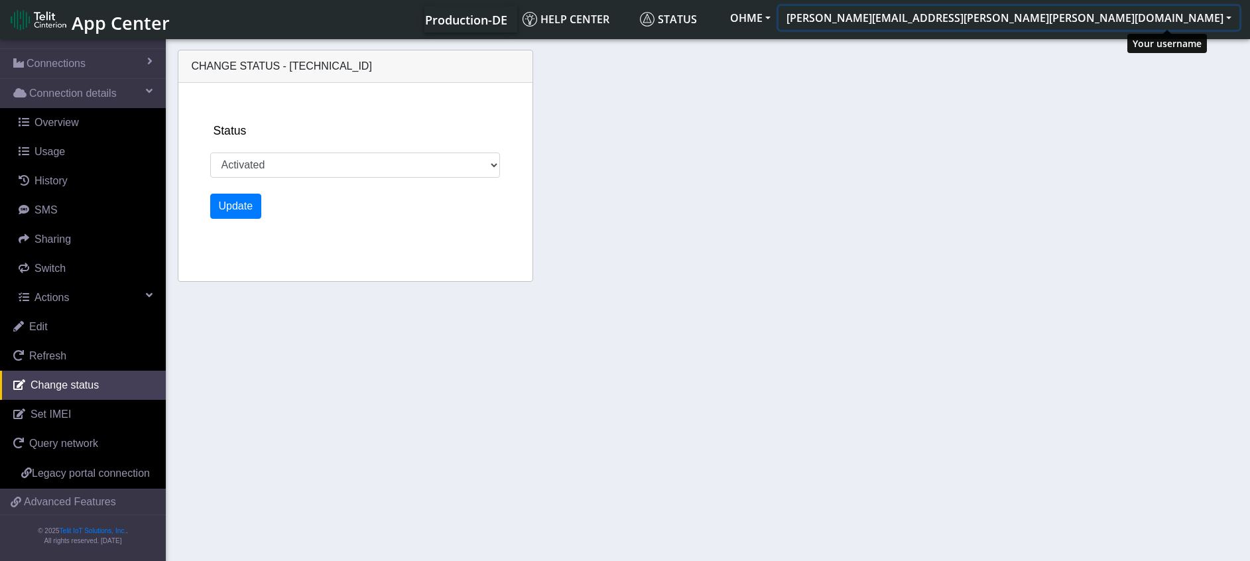
click at [1221, 24] on button "[PERSON_NAME][EMAIL_ADDRESS][PERSON_NAME][PERSON_NAME][DOMAIN_NAME]" at bounding box center [1008, 18] width 461 height 24
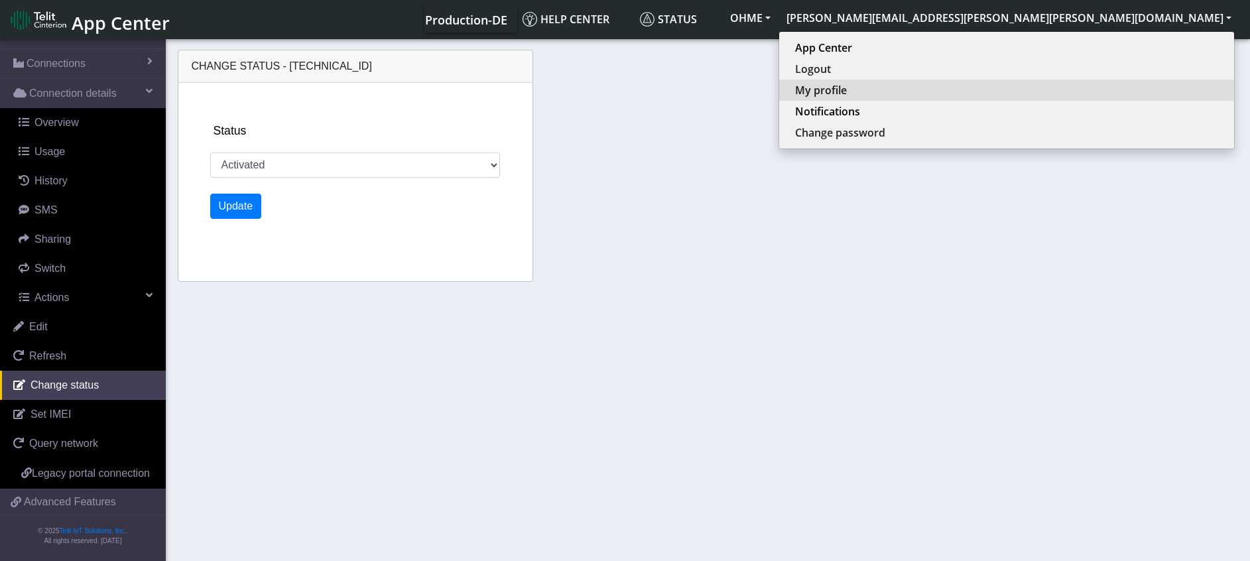
click at [1118, 83] on button "My profile" at bounding box center [1006, 90] width 455 height 21
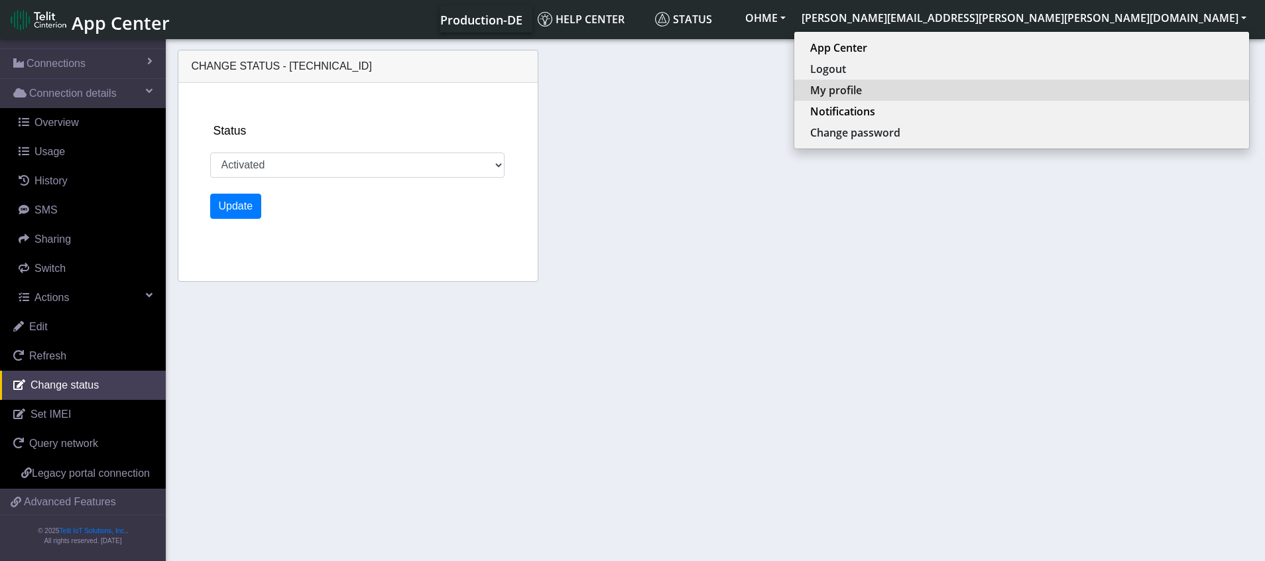
select select "en_US"
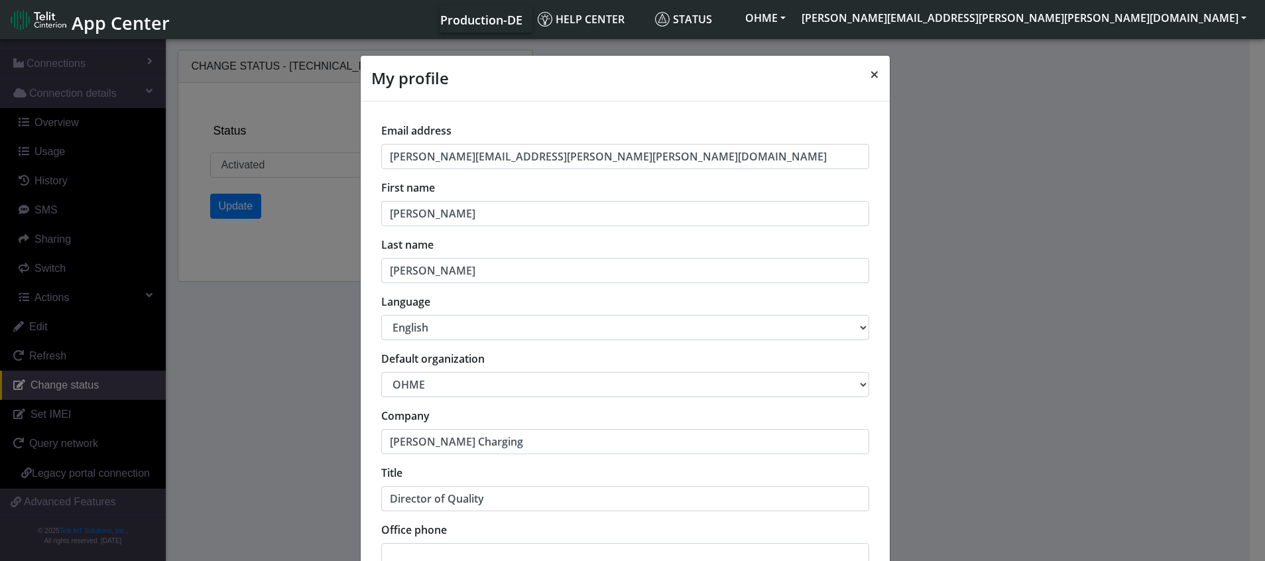
click at [870, 78] on span "×" at bounding box center [874, 74] width 9 height 22
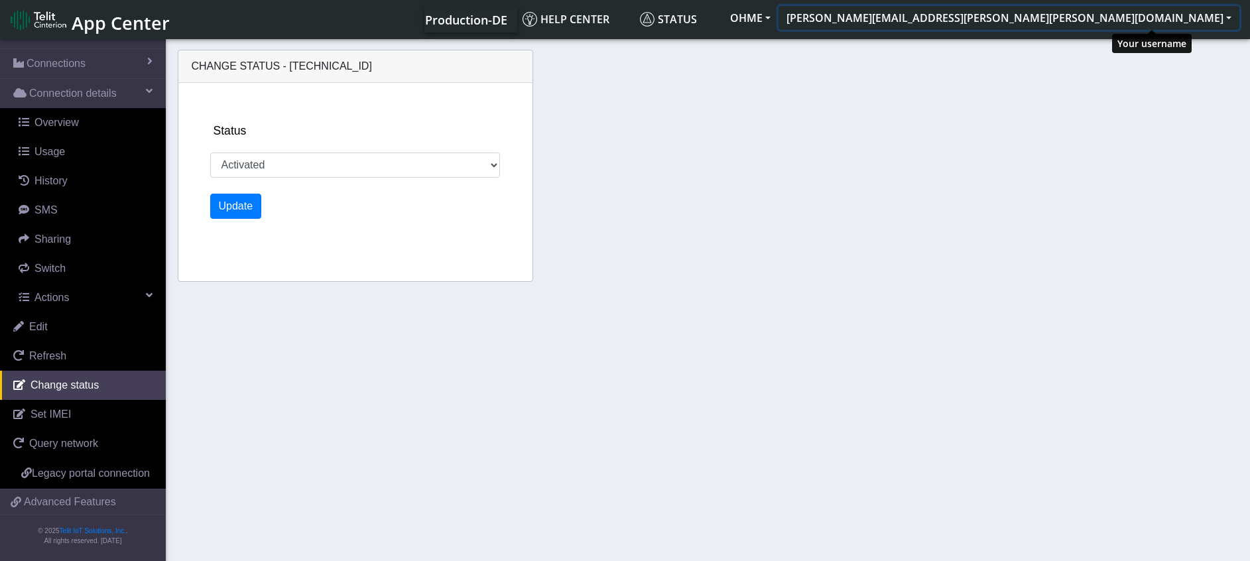
click at [1207, 22] on button "[PERSON_NAME][EMAIL_ADDRESS][PERSON_NAME][PERSON_NAME][DOMAIN_NAME]" at bounding box center [1008, 18] width 461 height 24
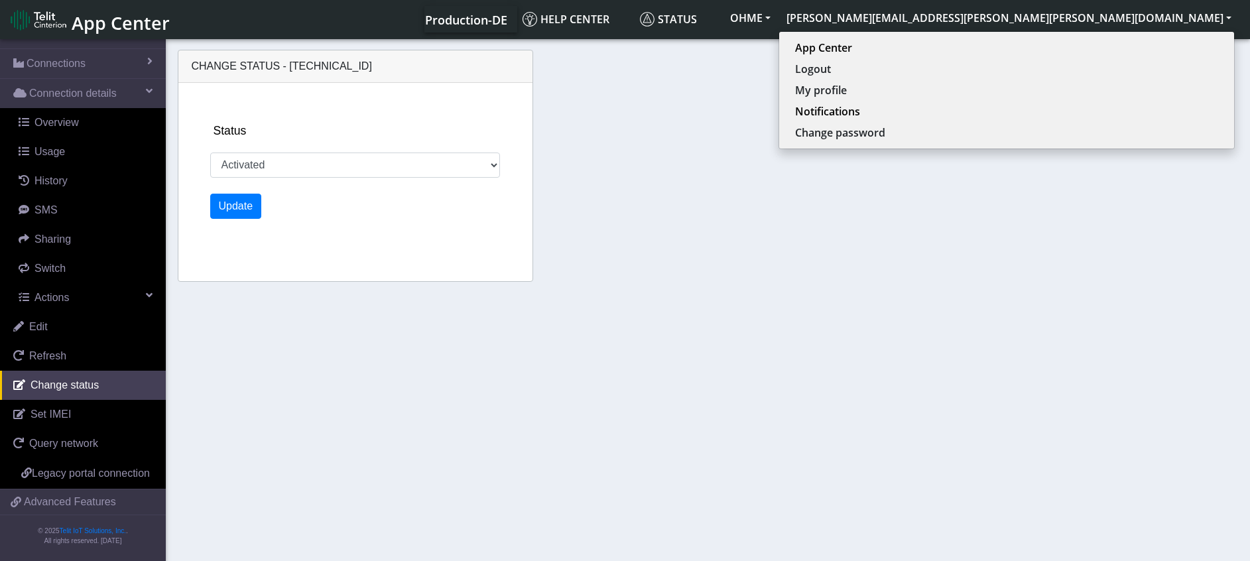
drag, startPoint x: 974, startPoint y: 101, endPoint x: 818, endPoint y: 34, distance: 169.3
click at [967, 96] on div "Change status - [TECHNICAL_ID] Status Activated Ready Deactivated Inventory Ret…" at bounding box center [707, 167] width 1067 height 249
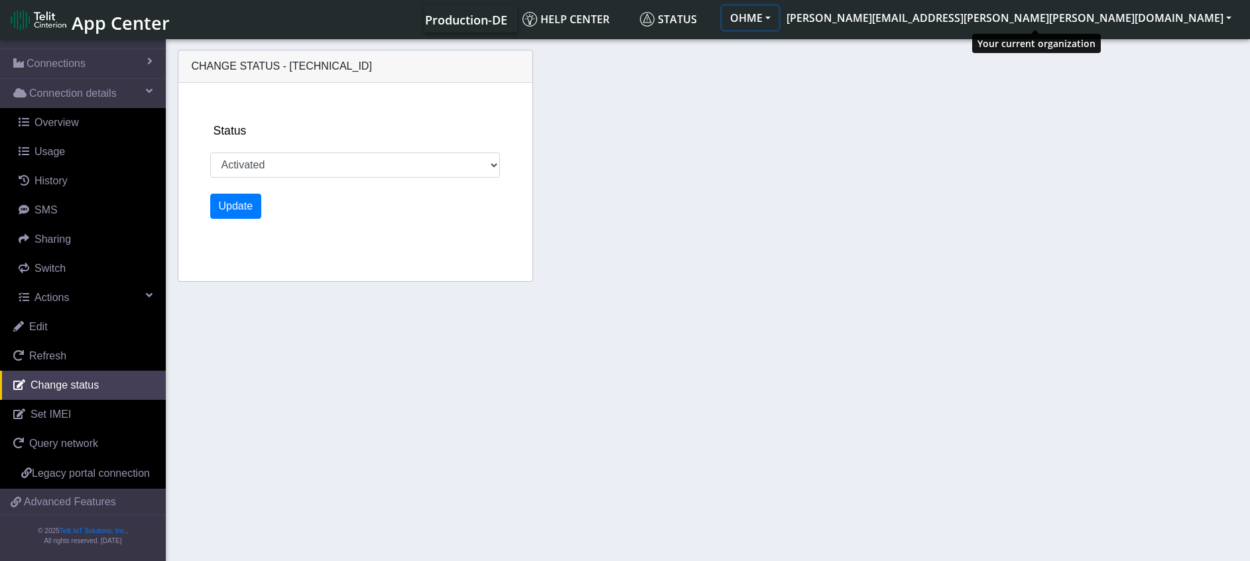
click at [778, 17] on button "OHME" at bounding box center [750, 18] width 56 height 24
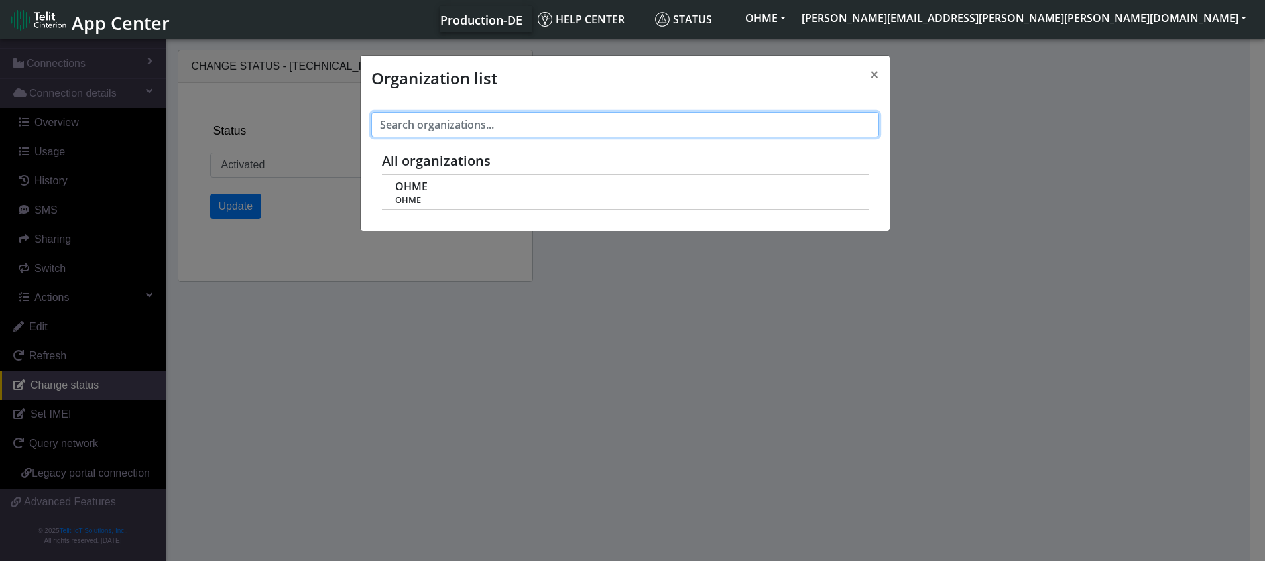
click at [486, 117] on input "text" at bounding box center [625, 124] width 508 height 25
type input "[PERSON_NAME] Charging"
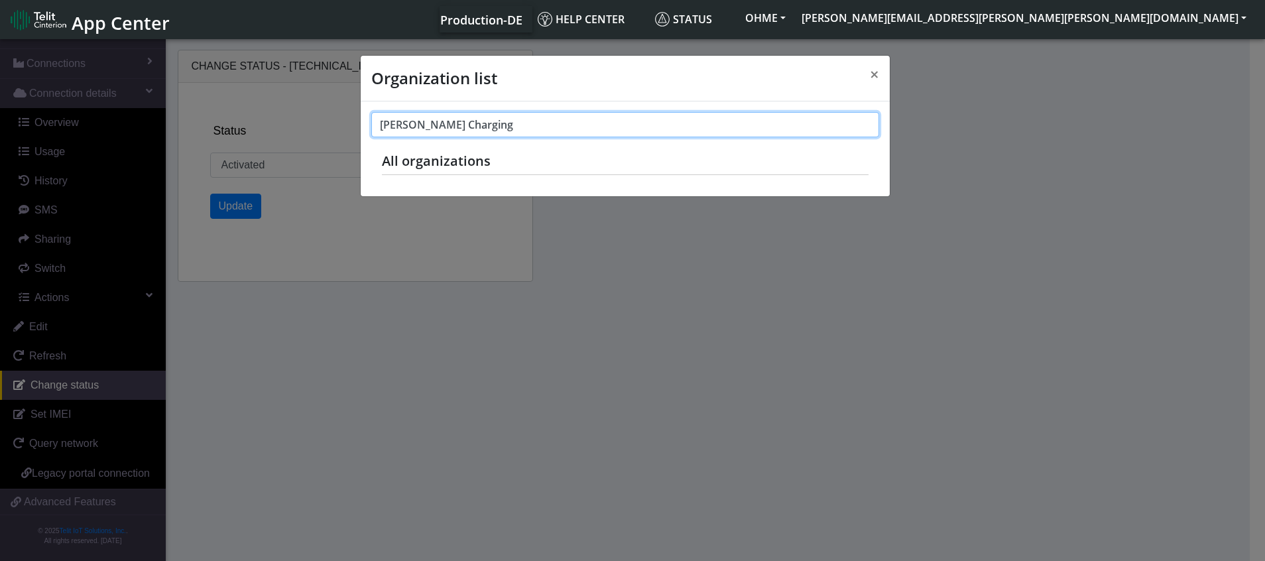
drag, startPoint x: 472, startPoint y: 125, endPoint x: 250, endPoint y: 125, distance: 222.1
click at [249, 125] on div "Organization list × [PERSON_NAME] Charging All organizations [PERSON_NAME] [PER…" at bounding box center [632, 300] width 1265 height 529
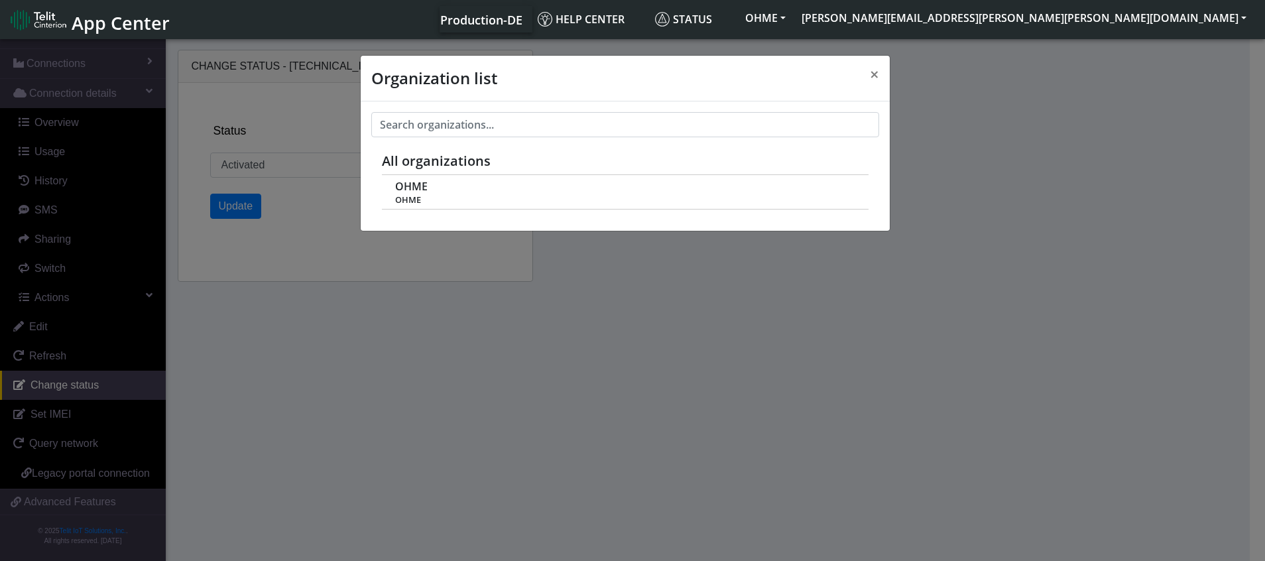
click at [450, 307] on div "Organization list × All organizations [PERSON_NAME] [PERSON_NAME]" at bounding box center [632, 300] width 1265 height 529
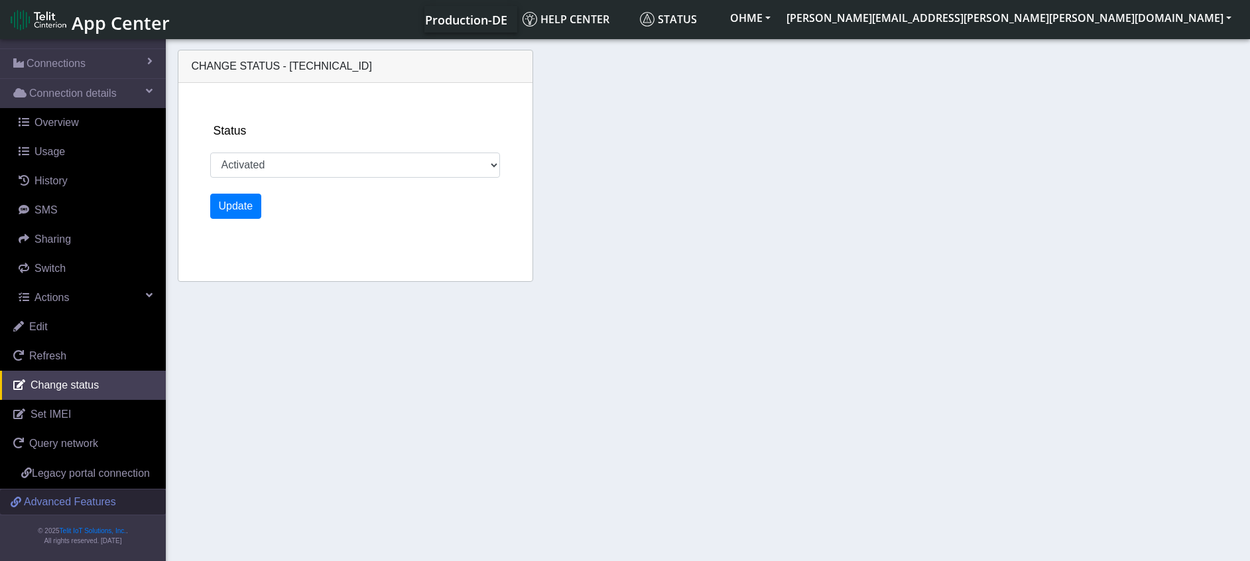
click at [56, 501] on span "Advanced Features" at bounding box center [70, 502] width 92 height 16
